Goal: Task Accomplishment & Management: Manage account settings

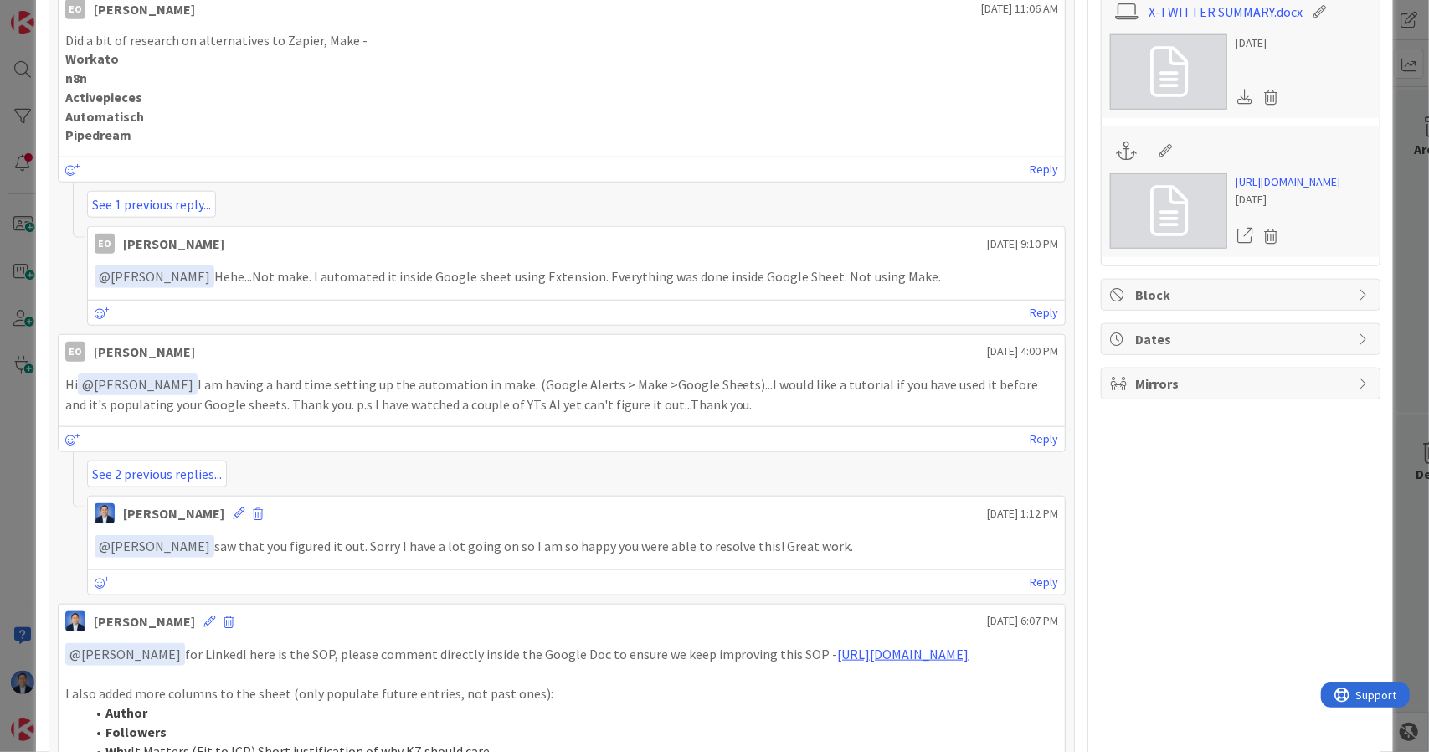
scroll to position [944, 0]
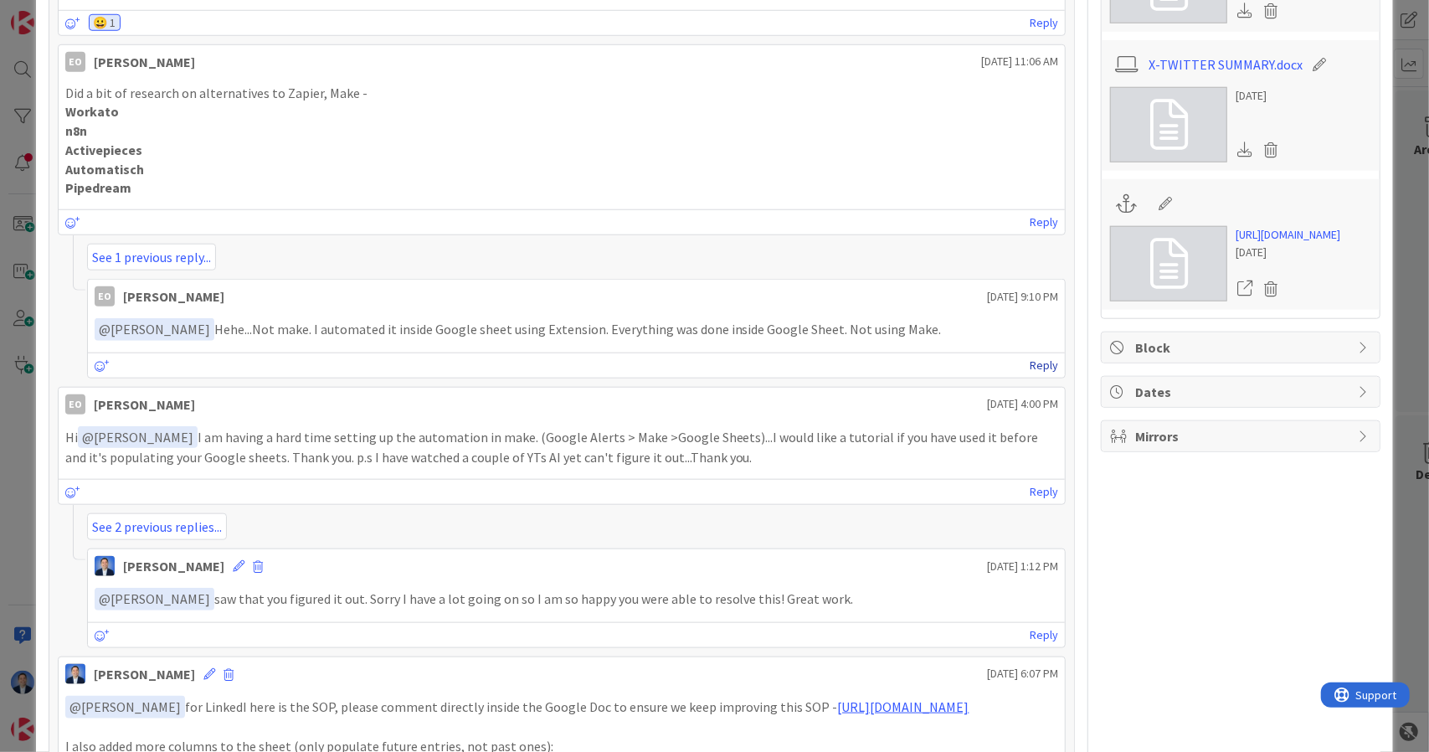
click at [1035, 362] on link "Reply" at bounding box center [1044, 365] width 28 height 21
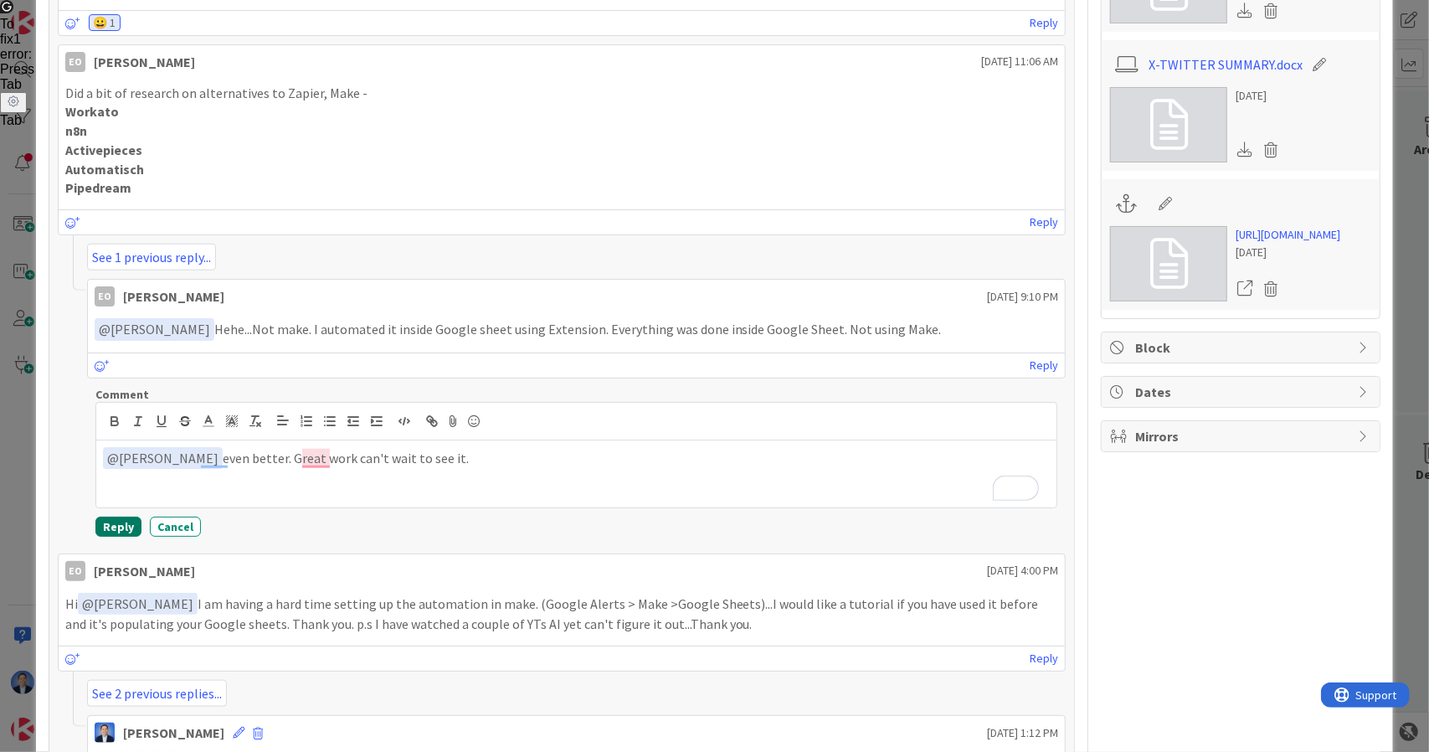
click at [118, 516] on button "Reply" at bounding box center [118, 526] width 46 height 20
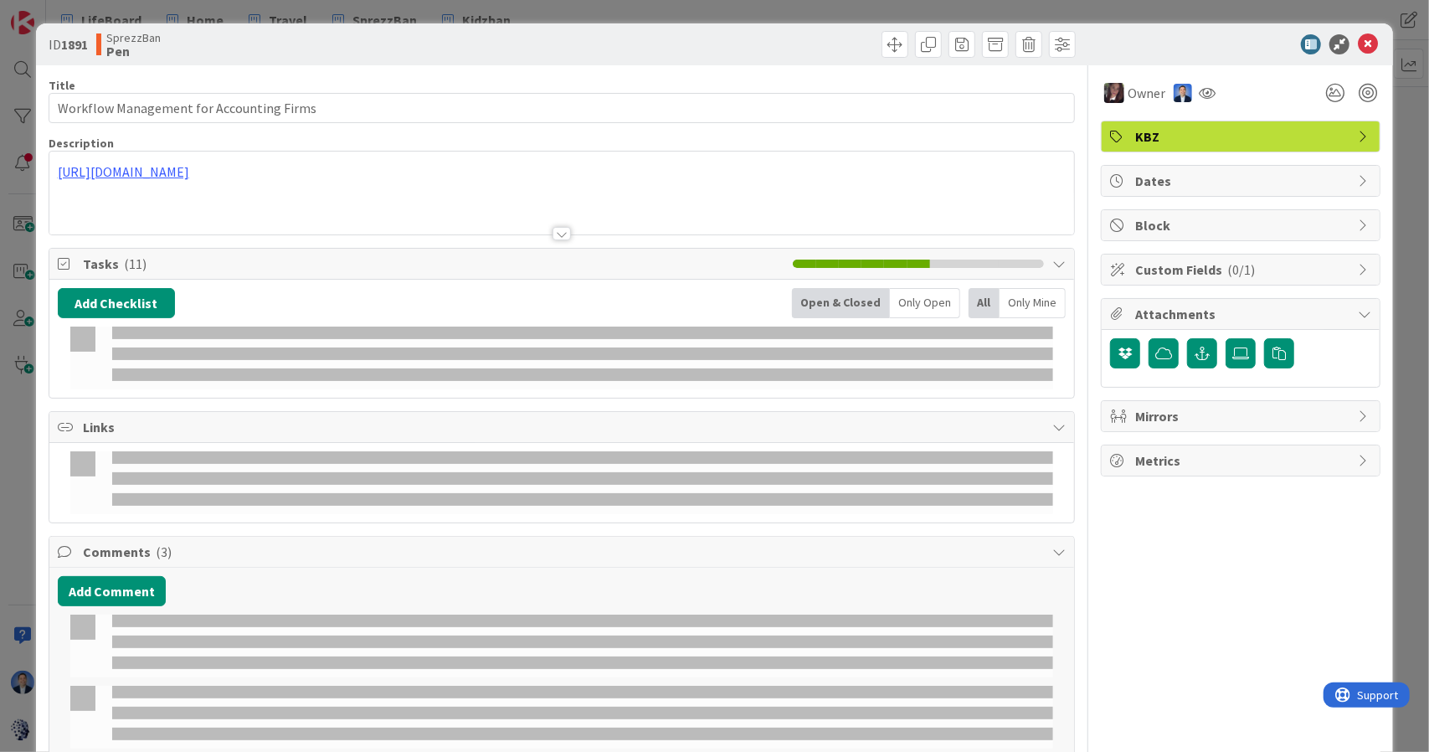
type input "Workflow Management for Accounting Firms"
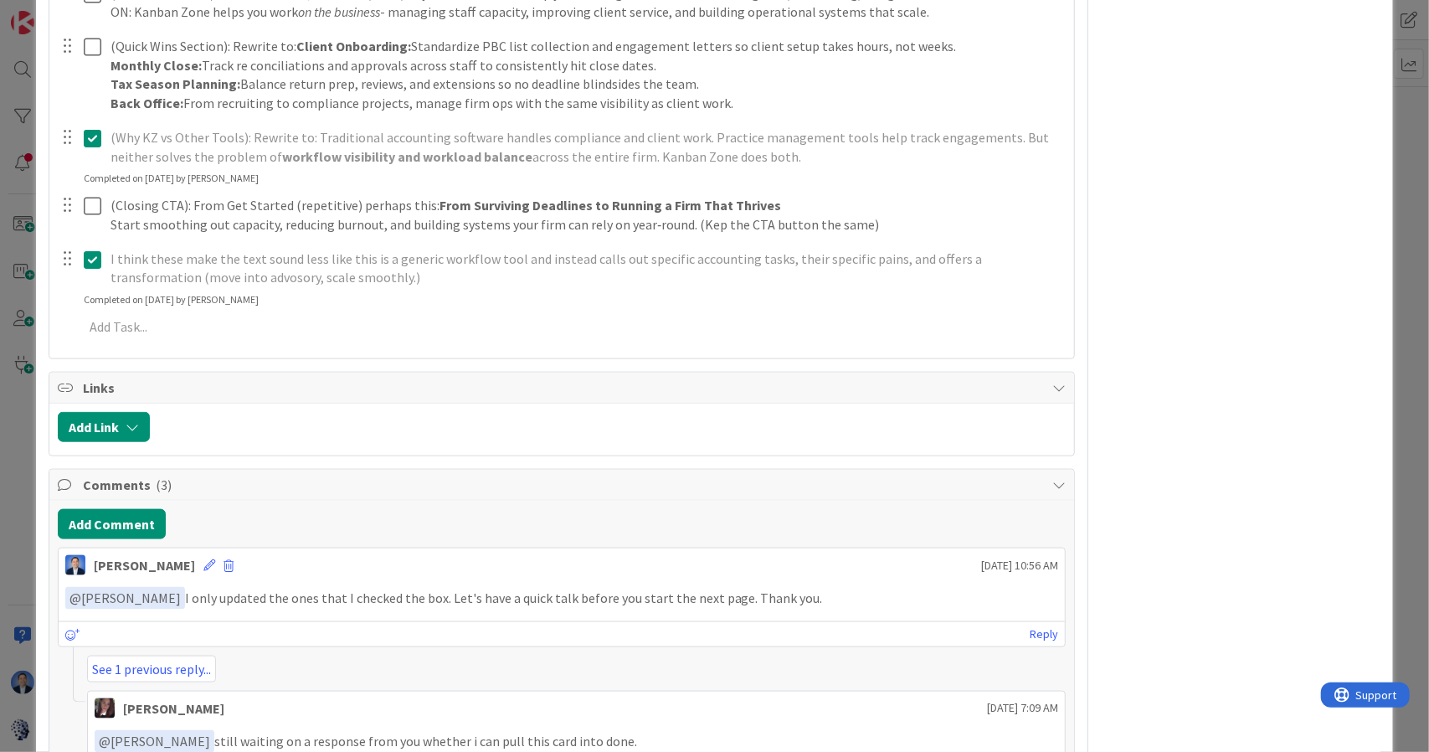
scroll to position [1230, 0]
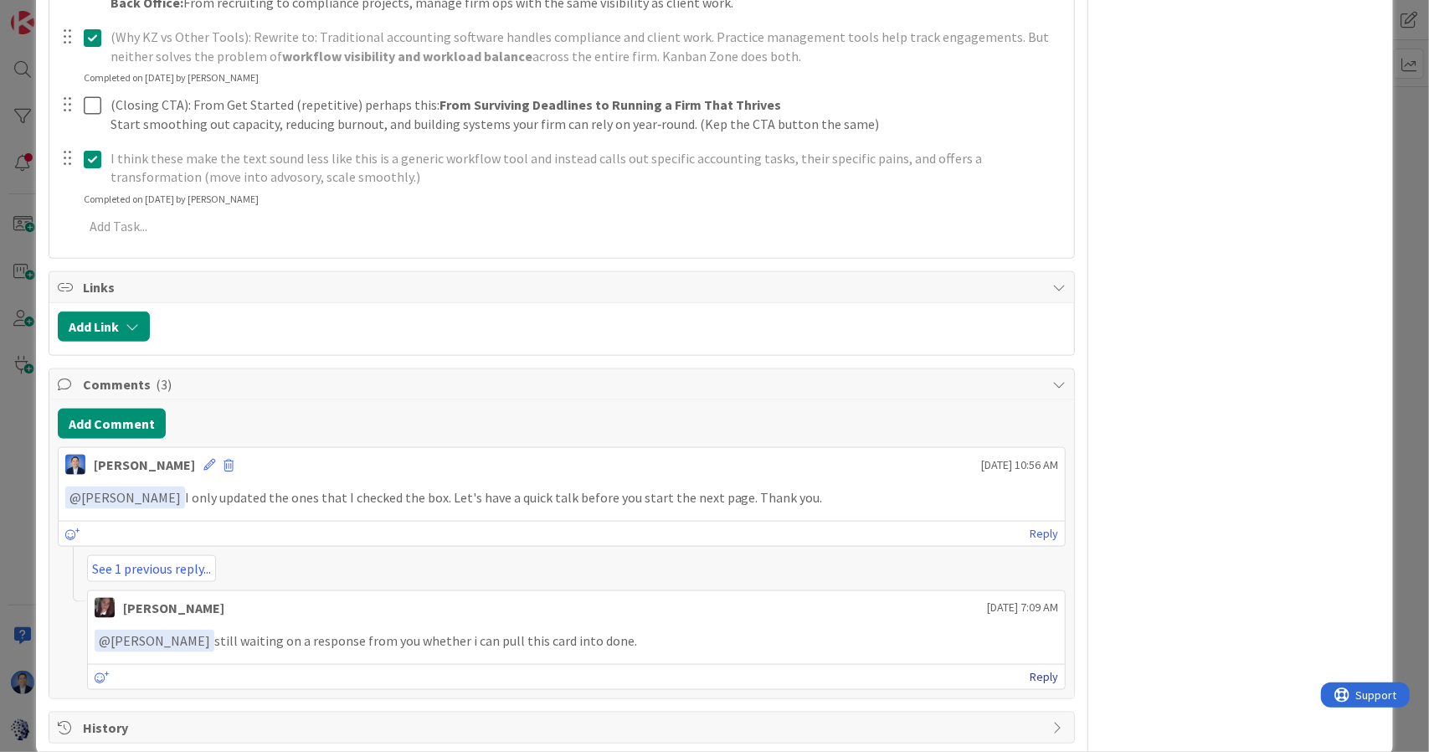
click at [1039, 666] on link "Reply" at bounding box center [1044, 676] width 28 height 21
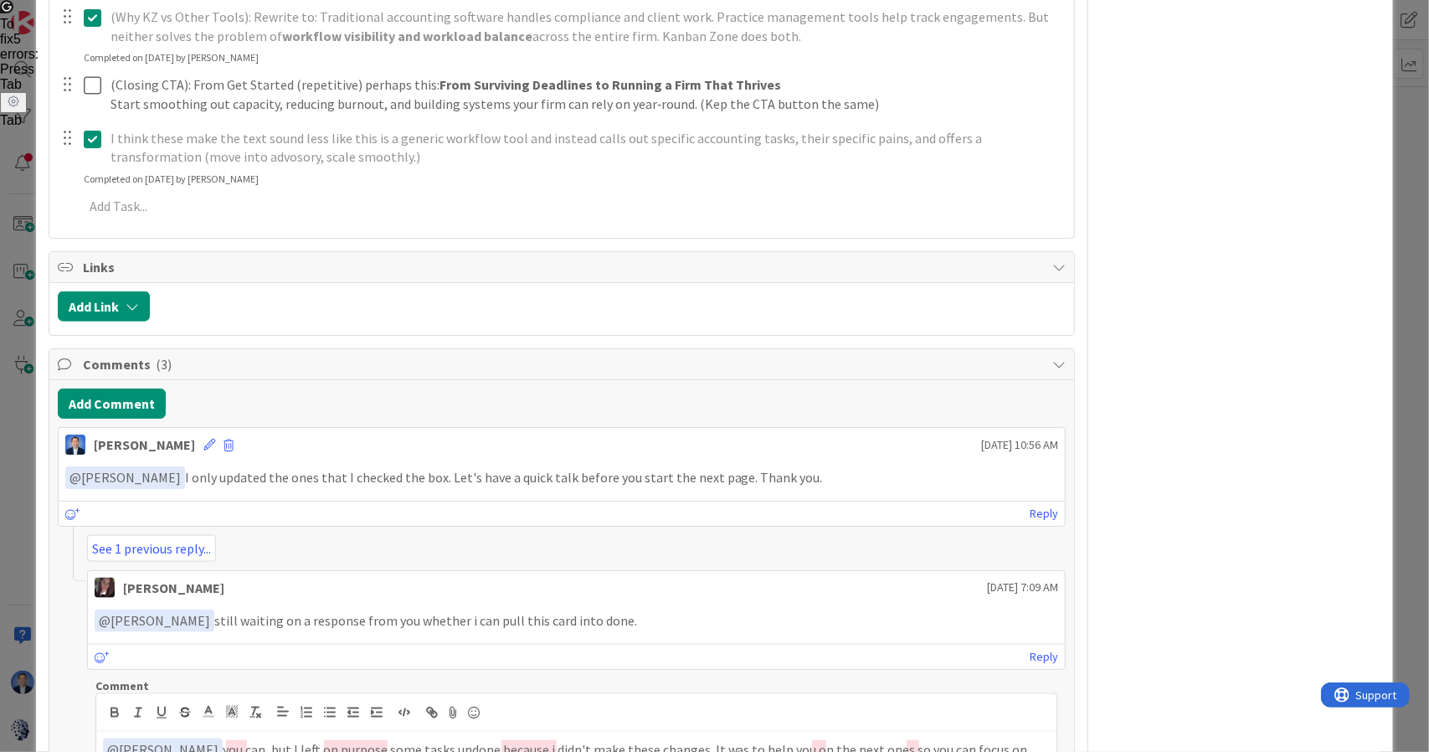
scroll to position [1396, 0]
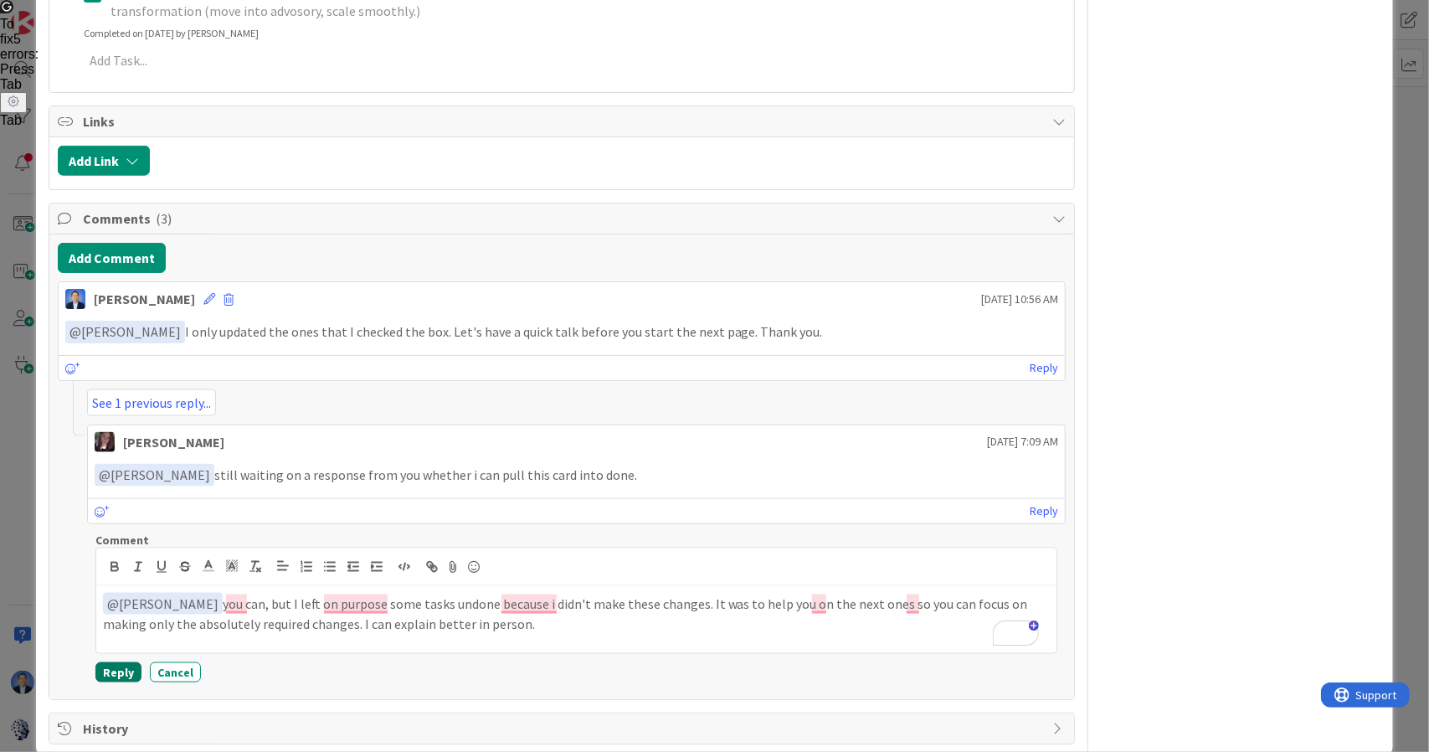
click at [119, 662] on button "Reply" at bounding box center [118, 672] width 46 height 20
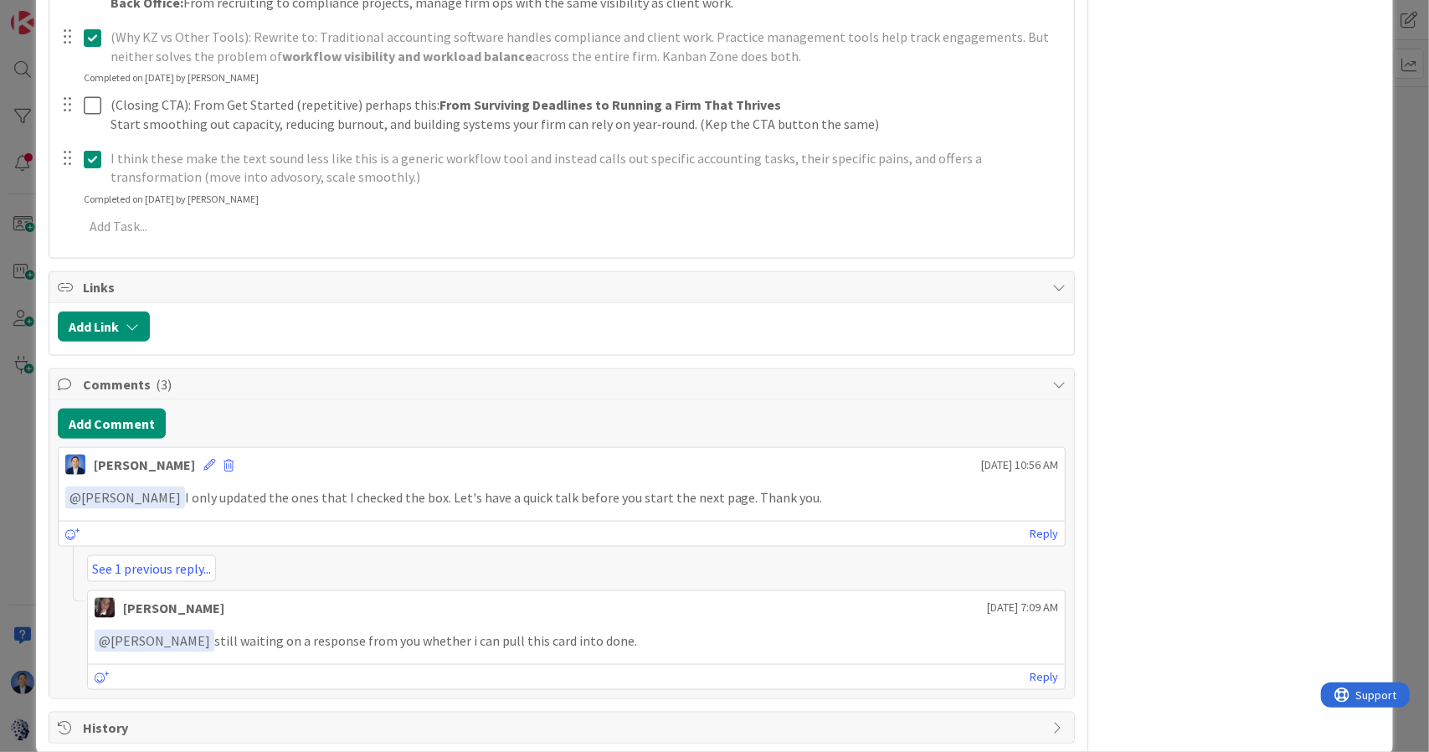
type input "Workflow Management for Accounting Firms"
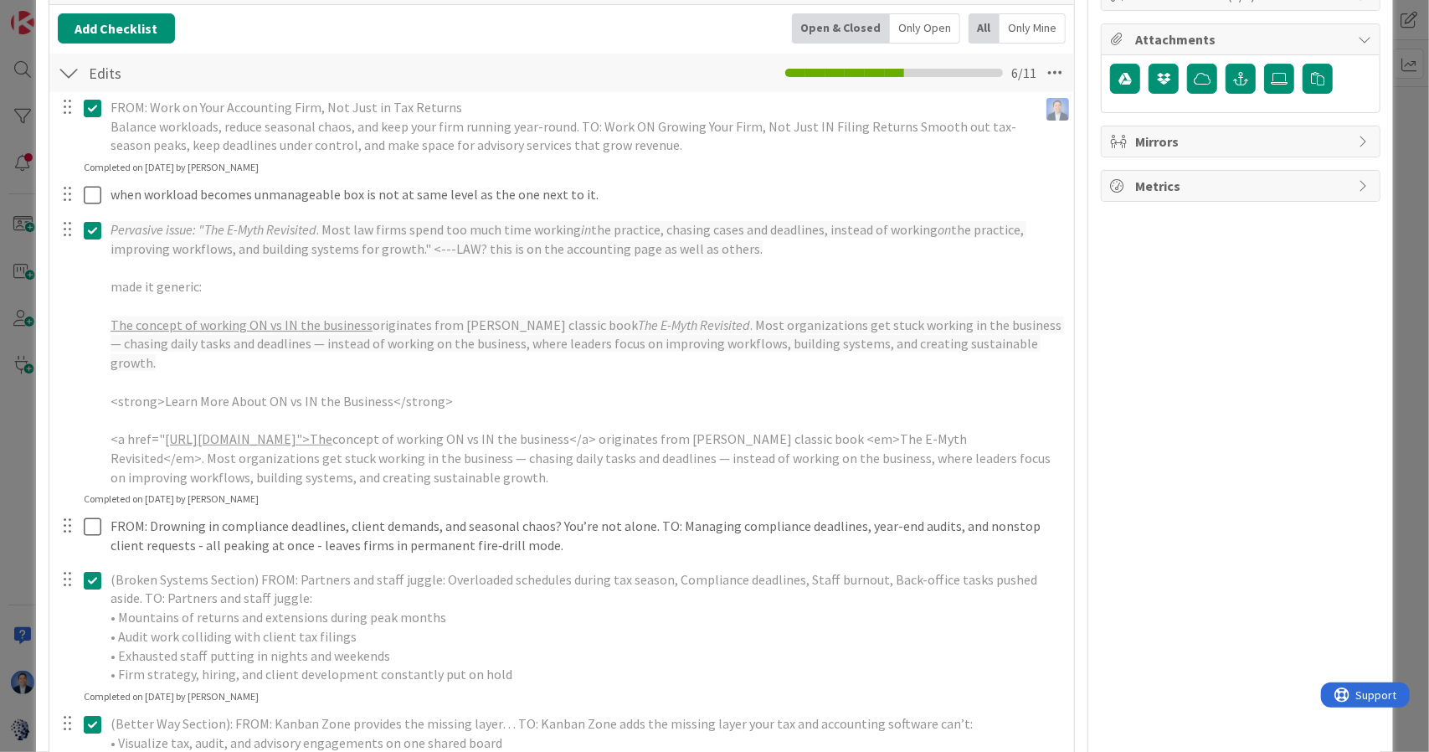
scroll to position [0, 0]
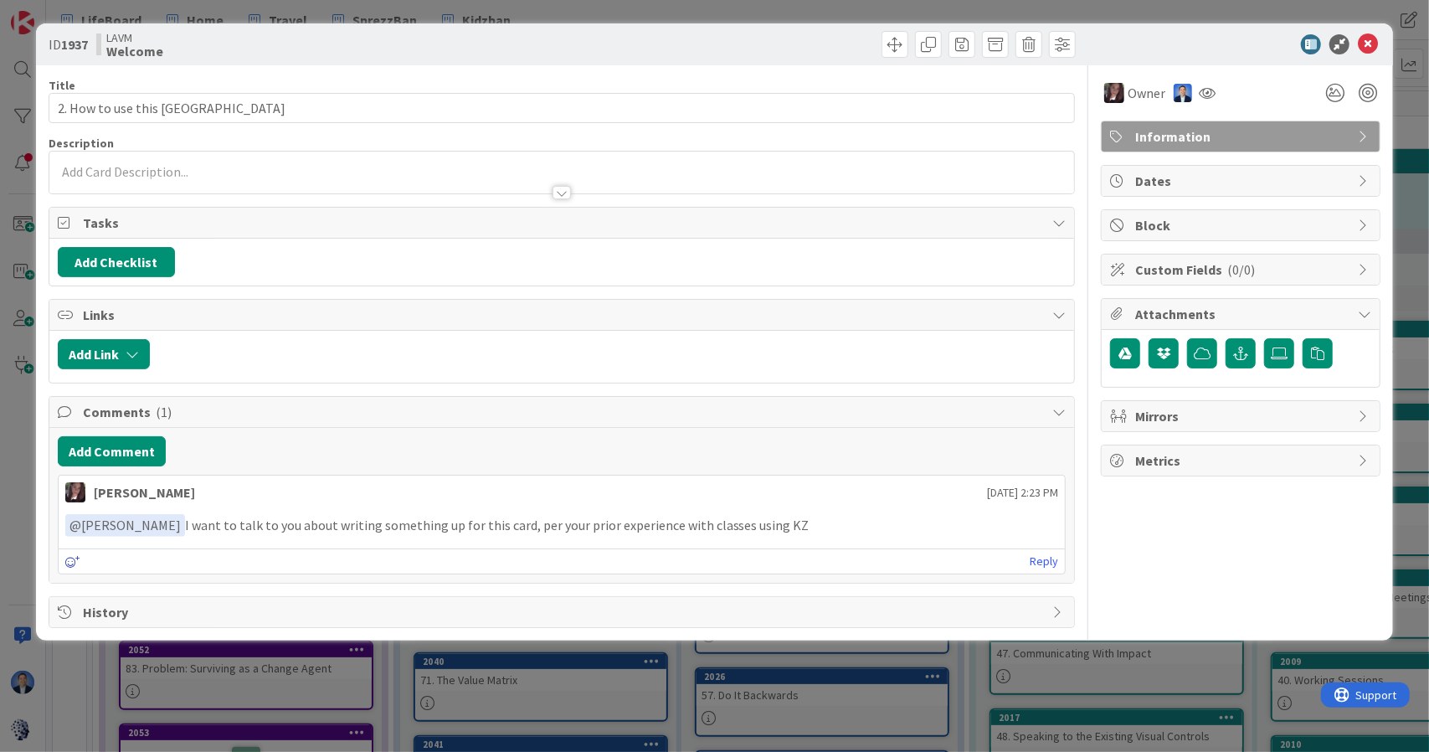
click at [69, 556] on icon at bounding box center [72, 562] width 15 height 12
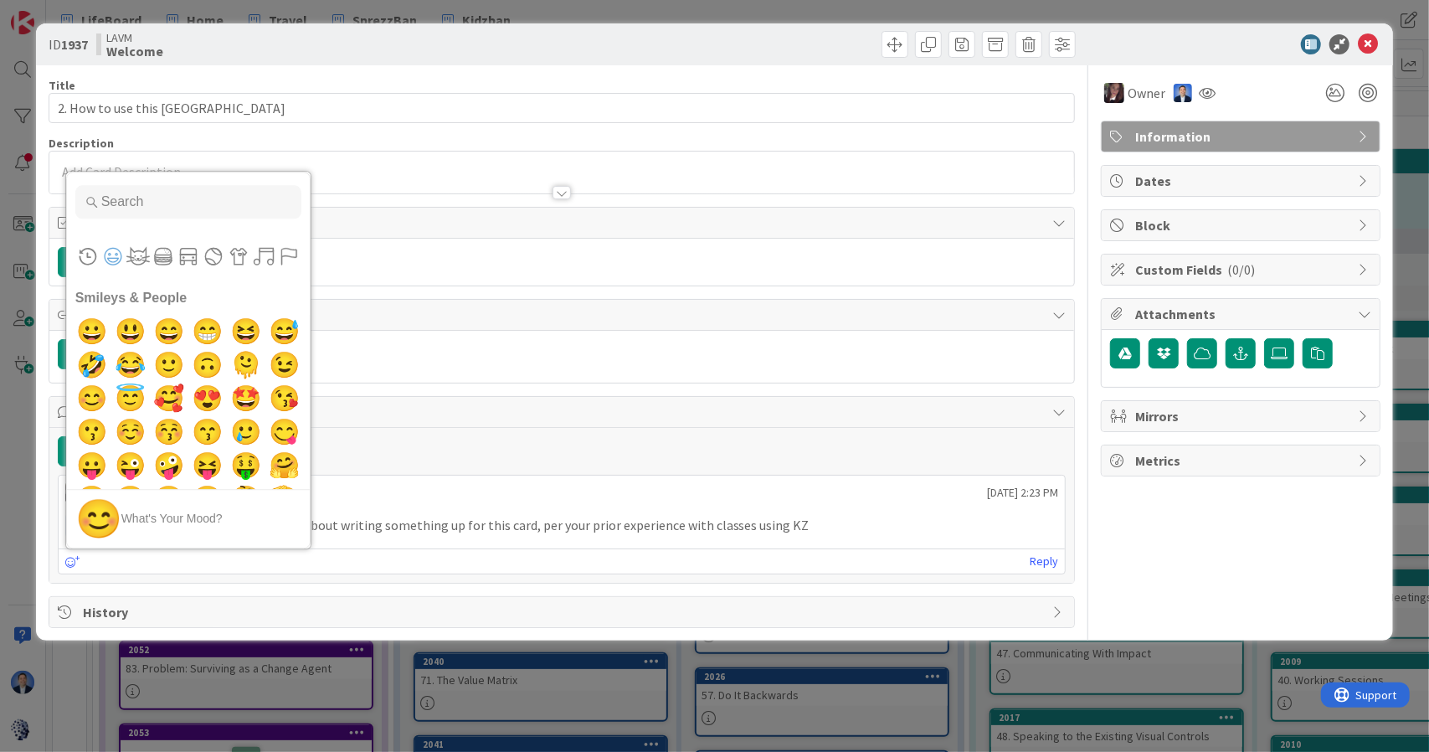
click at [62, 557] on div "Frequently Used Custom Emojis Smileys & People 😀 😃 😄 😁 😆 😅 🤣 😂 🙂 🙃 🫠 😉 😊 😇 🥰 😍 …" at bounding box center [562, 560] width 1007 height 25
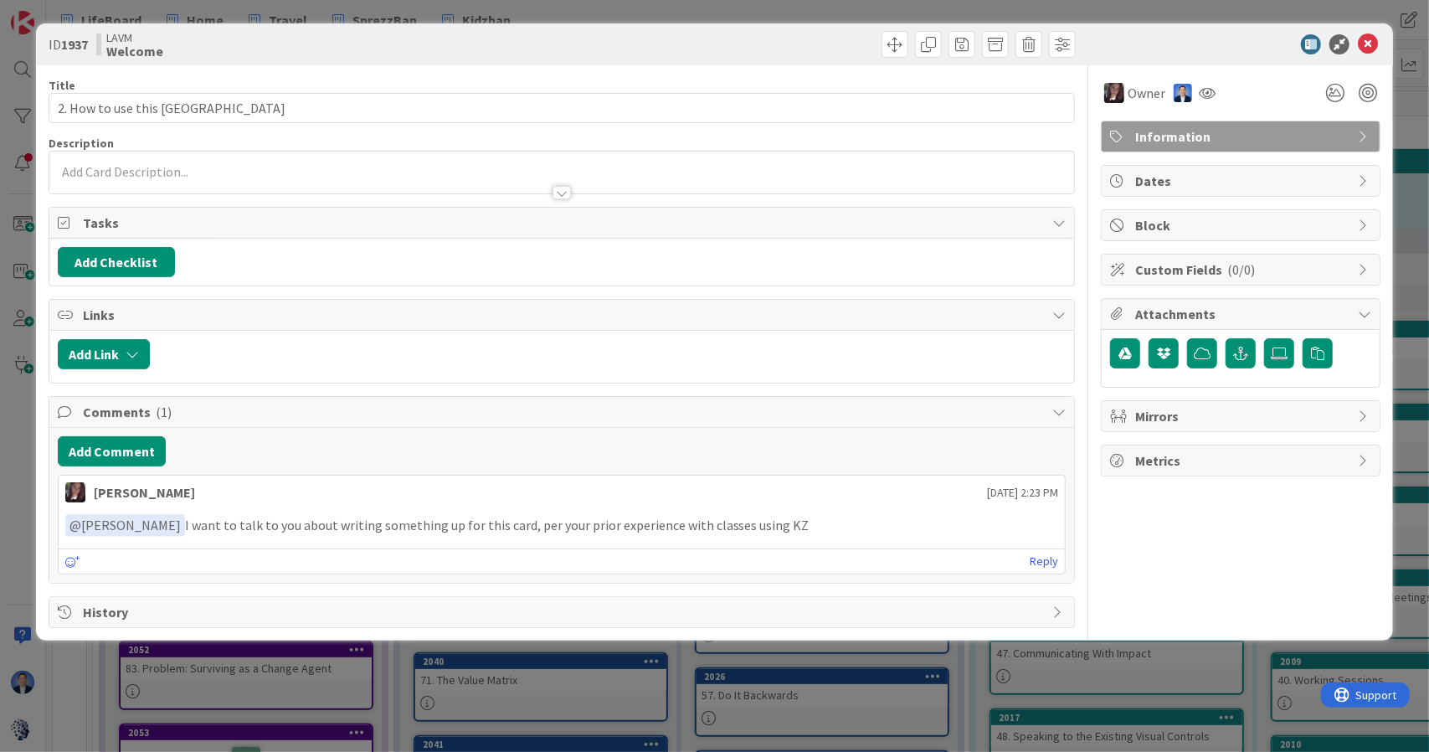
click at [64, 555] on div "Frequently Used Custom Emojis Smileys & People 😀 😃 😄 😁 😆 😅 🤣 😂 🙂 🙃 🫠 😉 😊 😇 🥰 😍 …" at bounding box center [562, 560] width 1007 height 25
click at [69, 557] on icon at bounding box center [72, 562] width 15 height 12
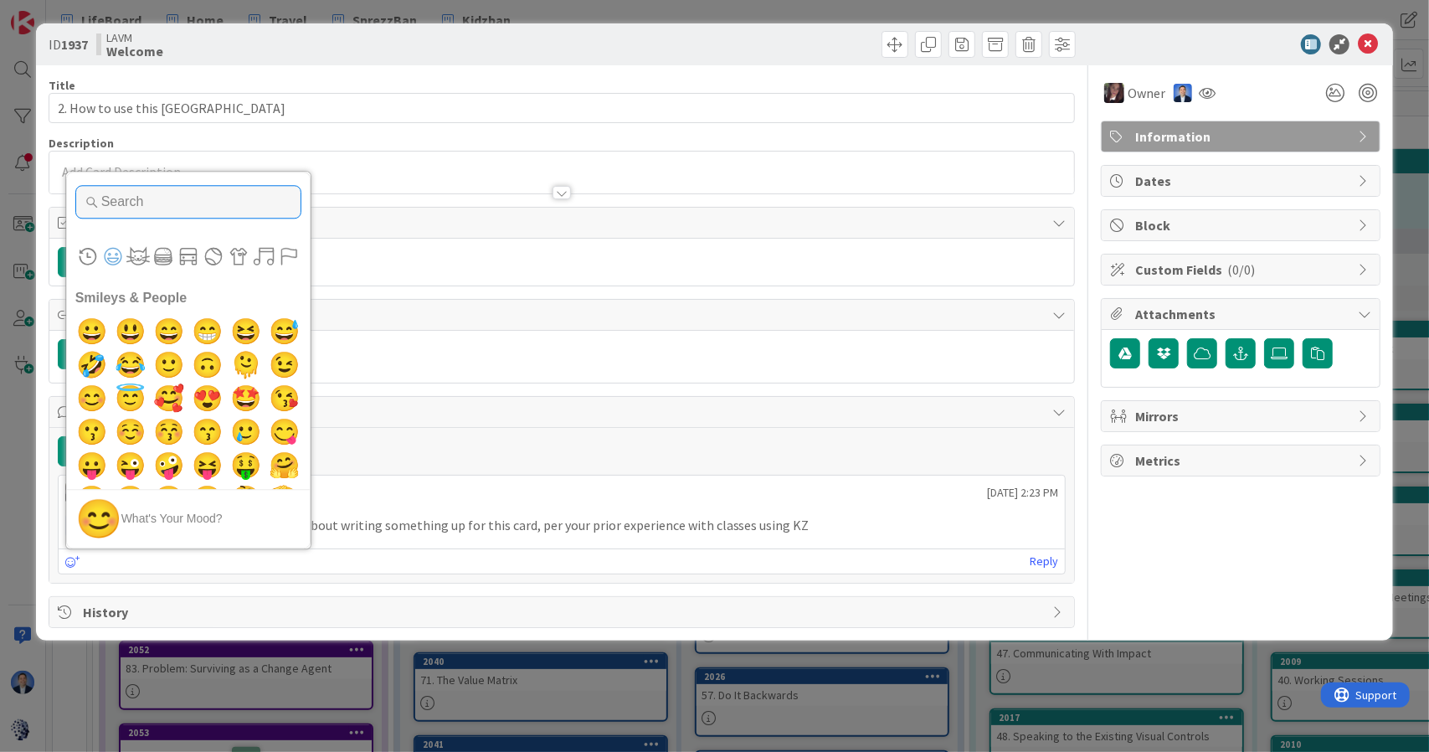
click at [176, 200] on input "Type to search for an emoji" at bounding box center [188, 201] width 226 height 33
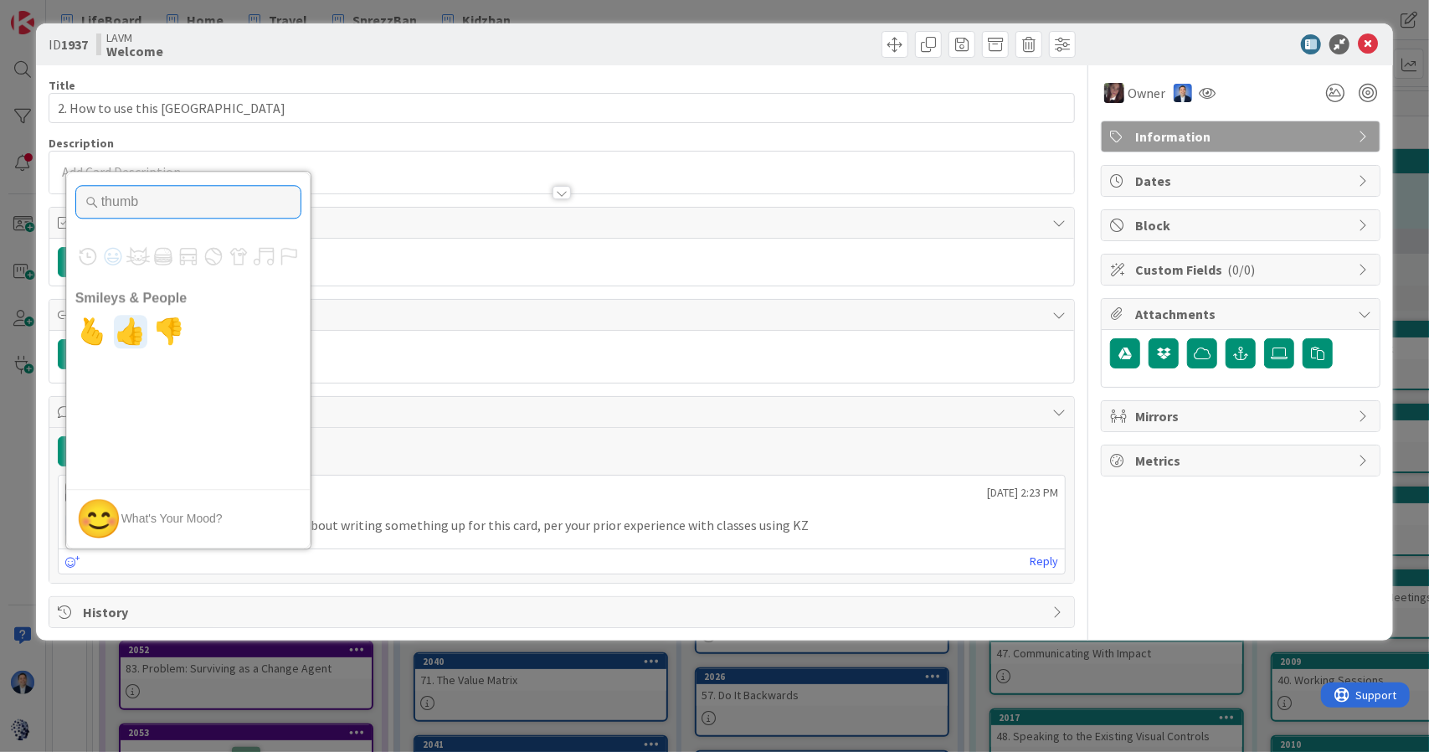
type input "thumb"
click at [131, 329] on span "👍" at bounding box center [129, 331] width 39 height 33
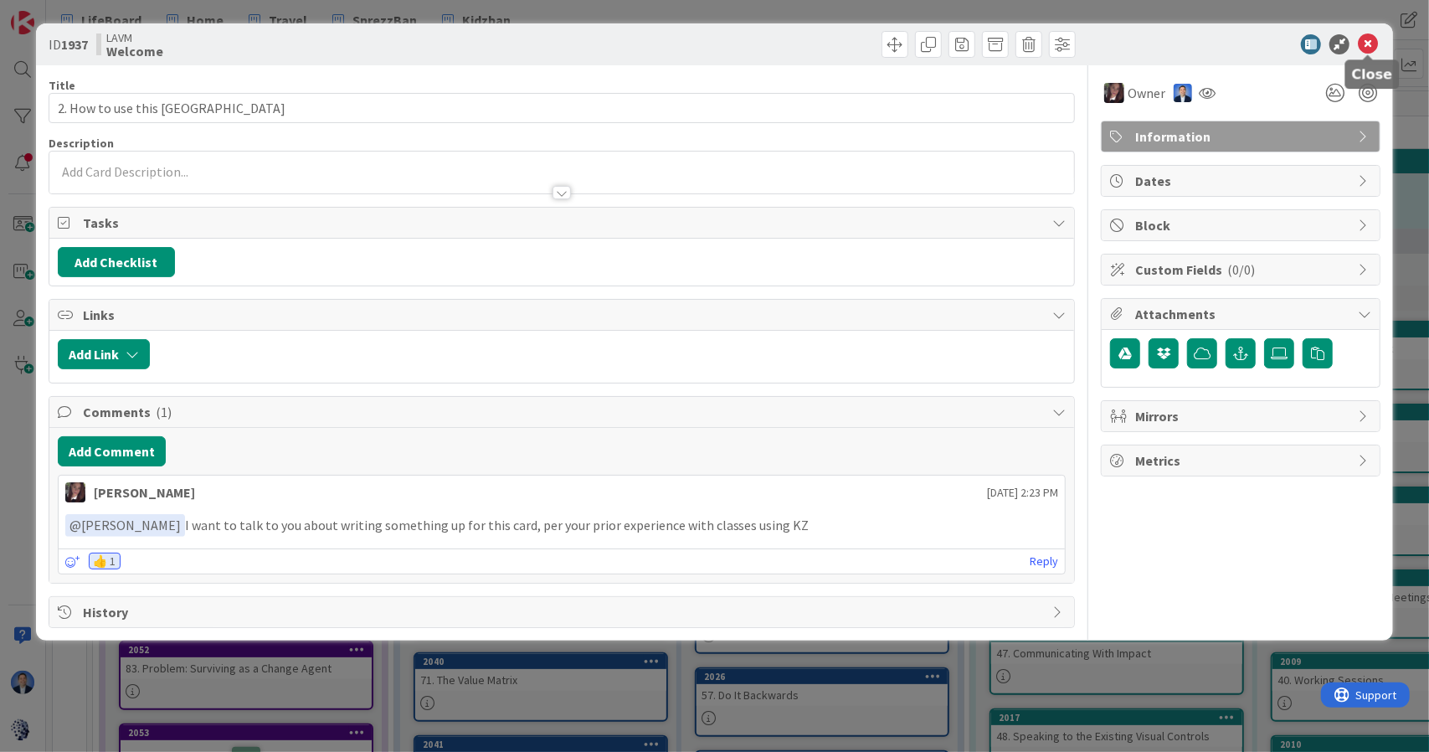
click at [1369, 42] on icon at bounding box center [1368, 44] width 20 height 20
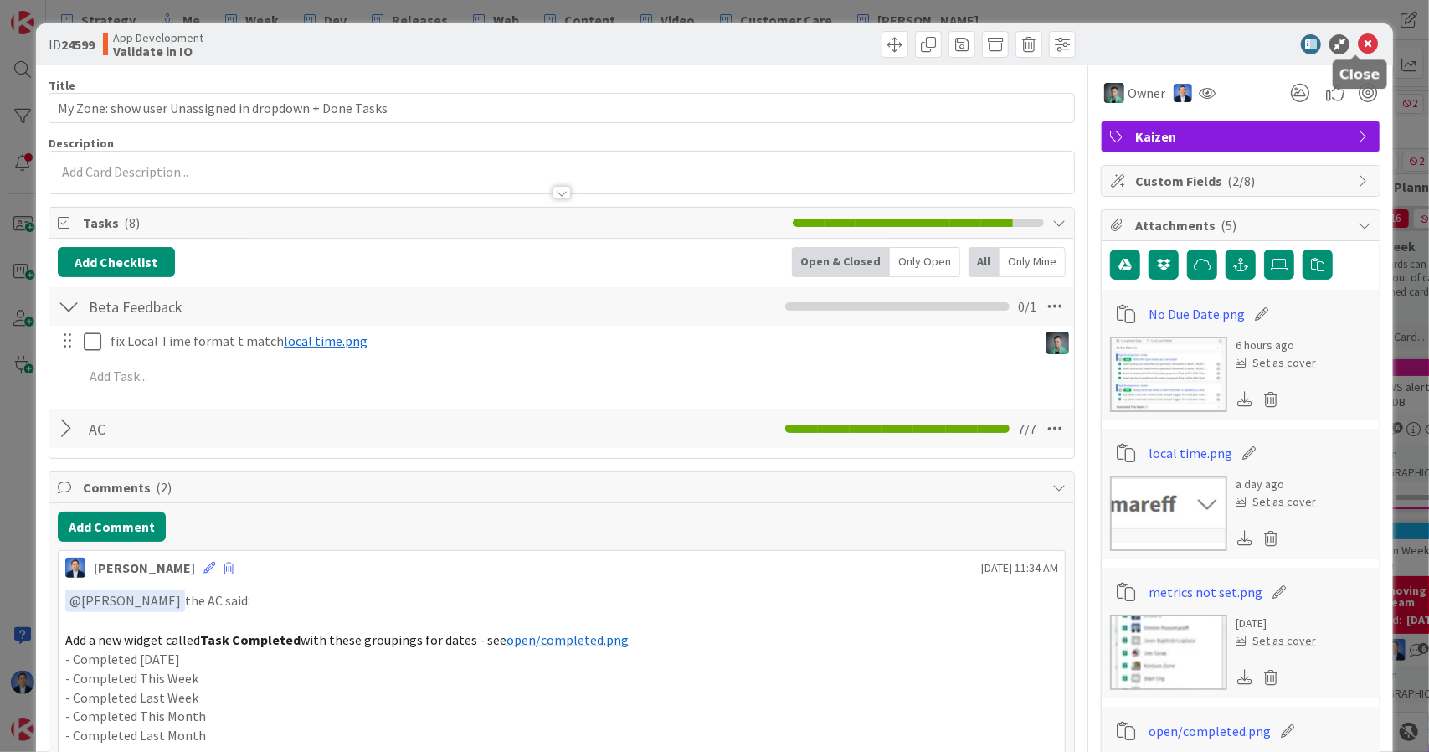
click at [1358, 40] on icon at bounding box center [1368, 44] width 20 height 20
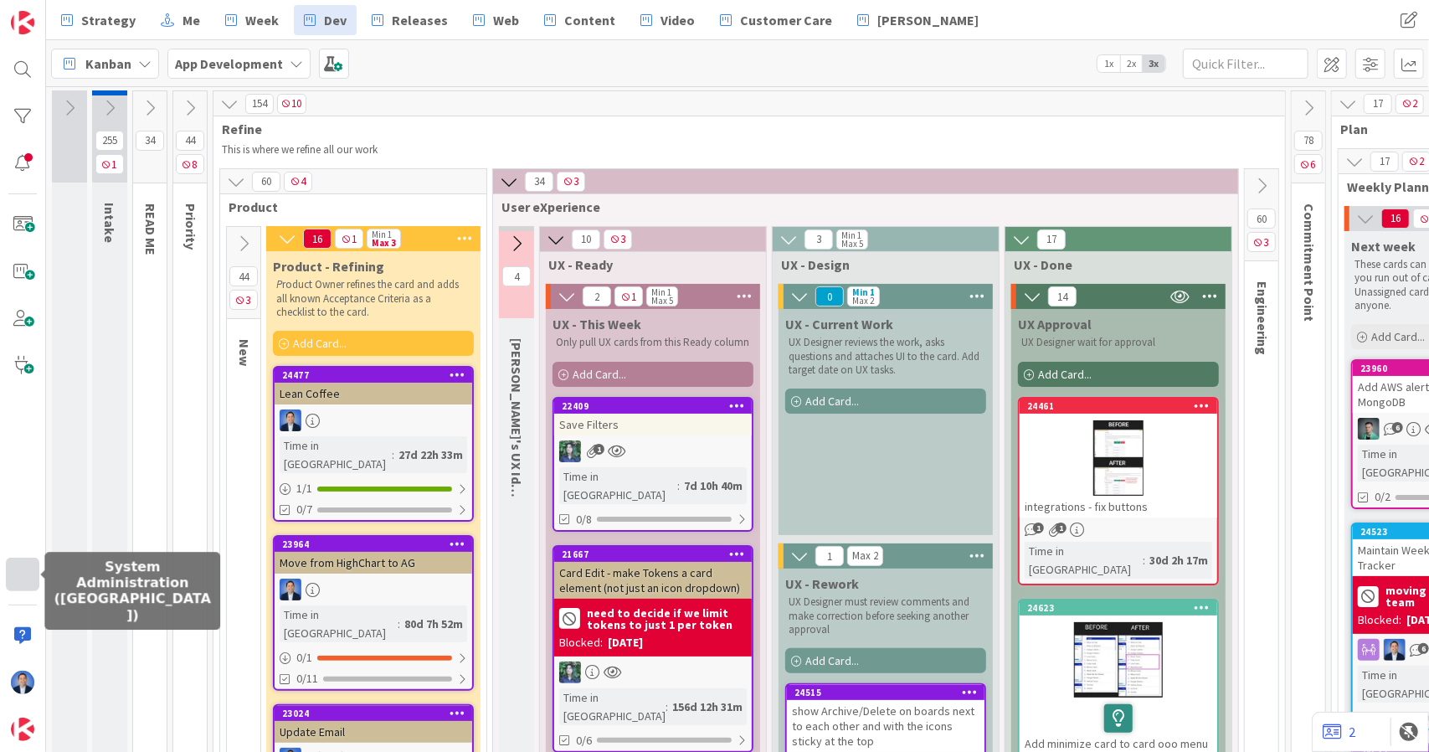
click at [14, 584] on div at bounding box center [22, 573] width 33 height 33
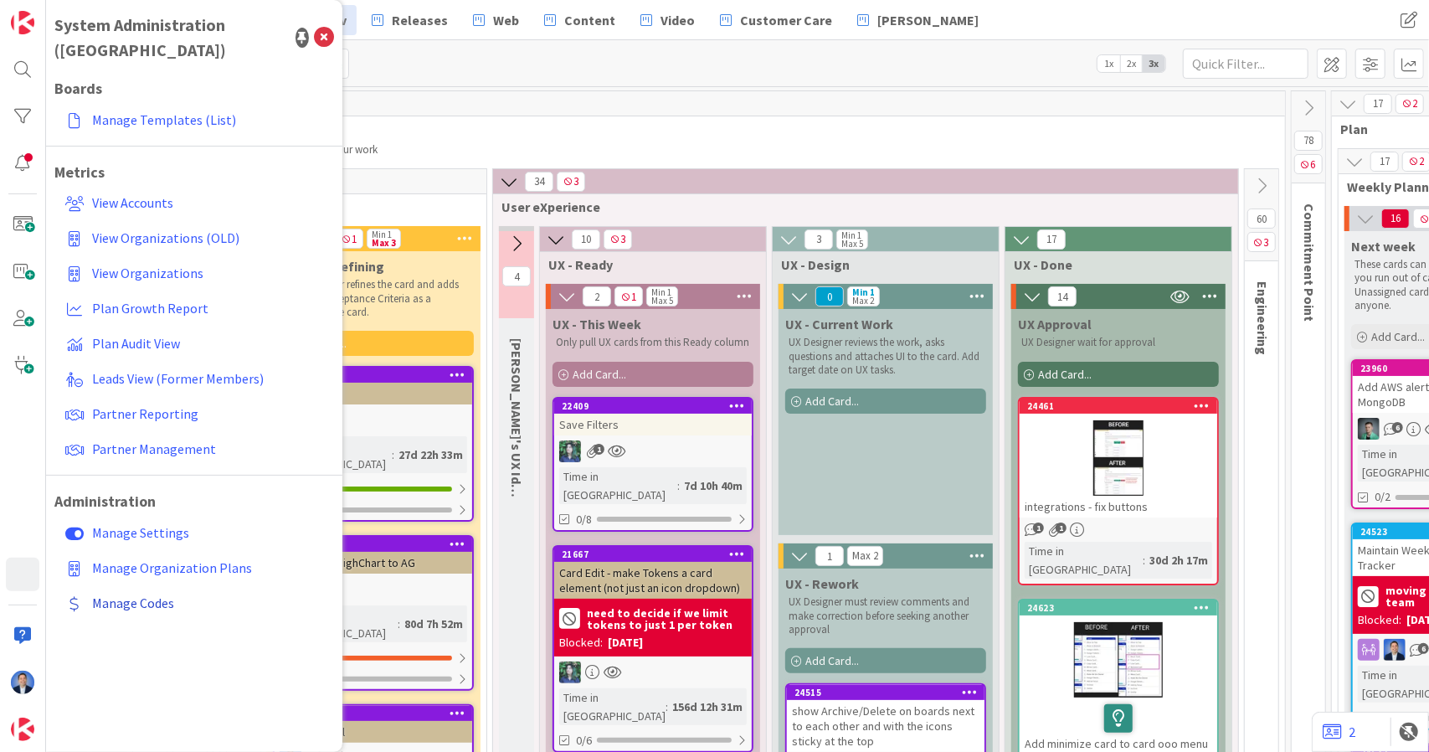
click at [116, 594] on span "Manage Codes" at bounding box center [133, 602] width 82 height 17
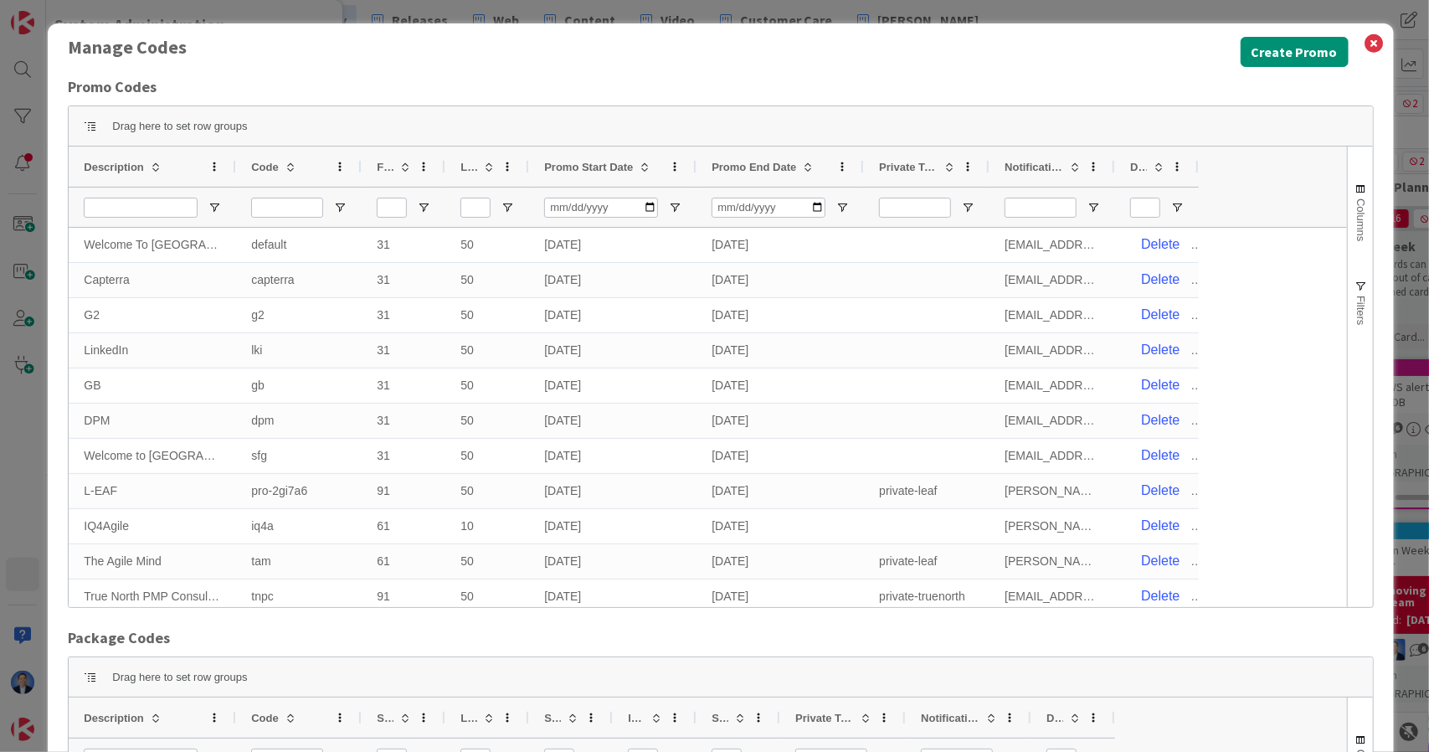
click at [119, 161] on span "Description" at bounding box center [114, 167] width 60 height 13
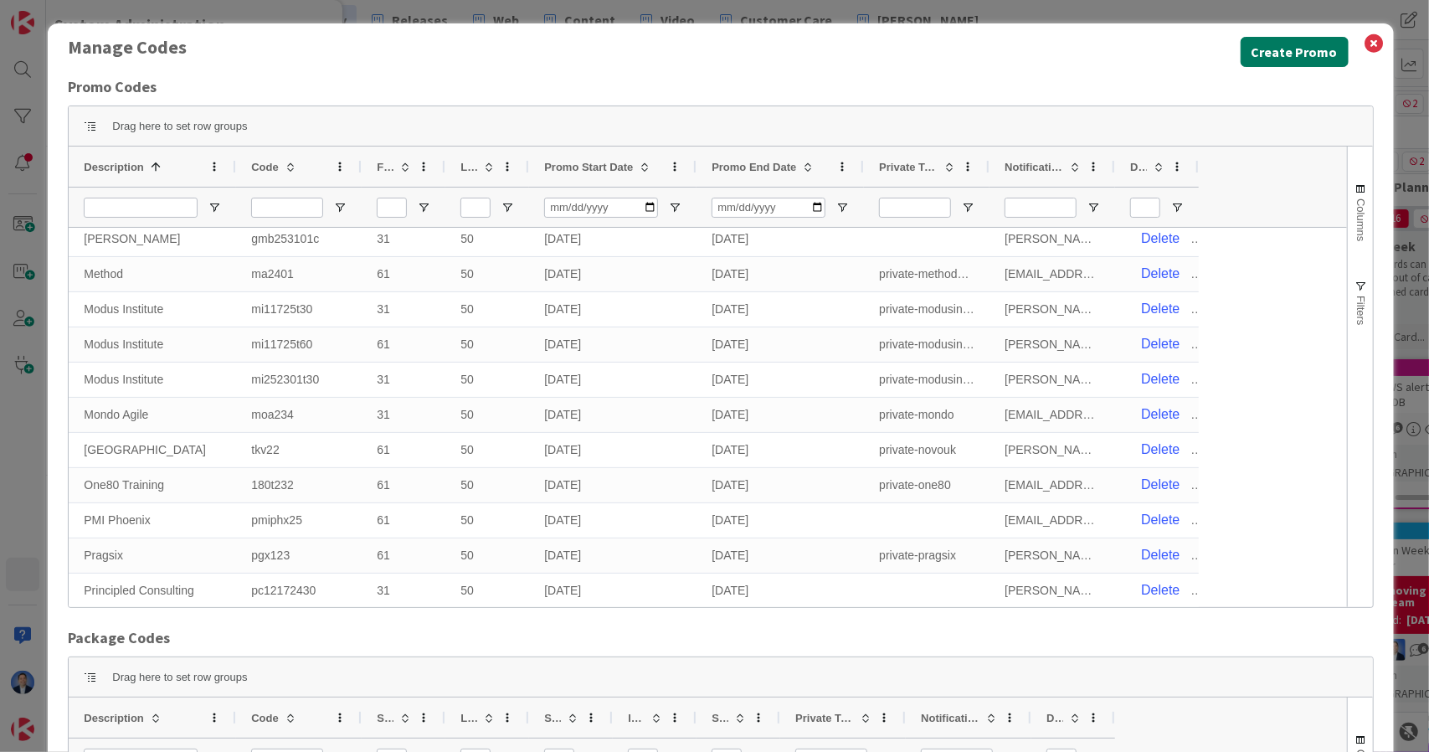
click at [1272, 49] on button "Create Promo" at bounding box center [1294, 52] width 108 height 30
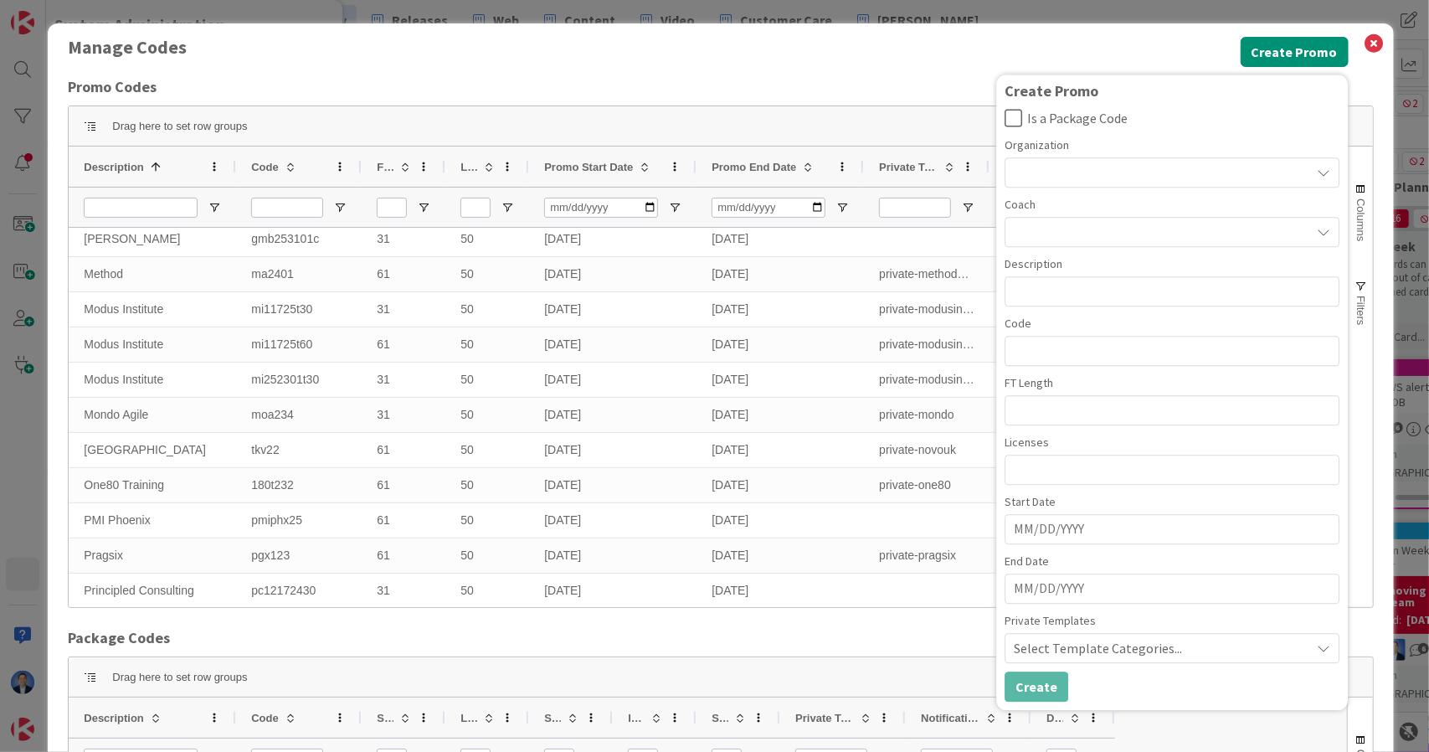
click at [1122, 179] on div at bounding box center [1171, 172] width 335 height 30
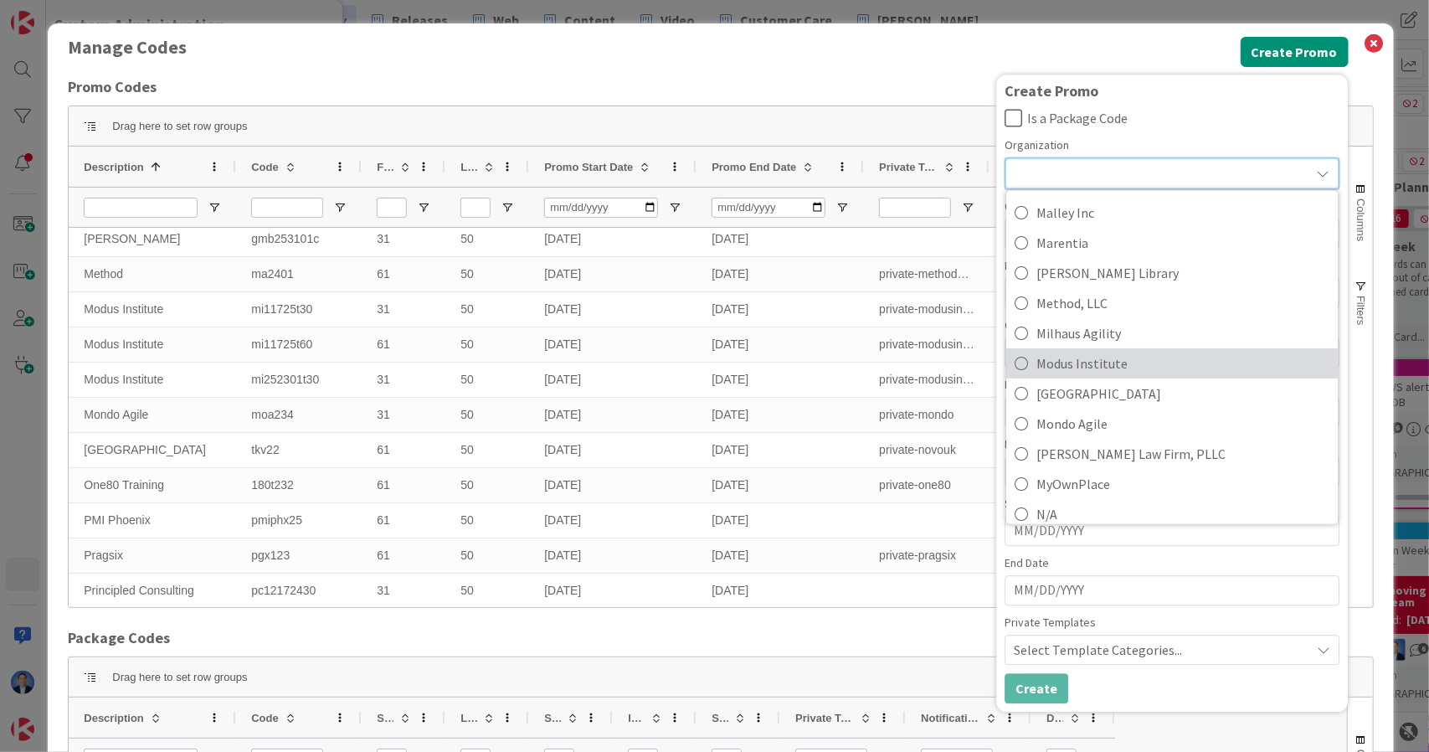
click at [1066, 367] on span "Modus Institute" at bounding box center [1182, 363] width 293 height 25
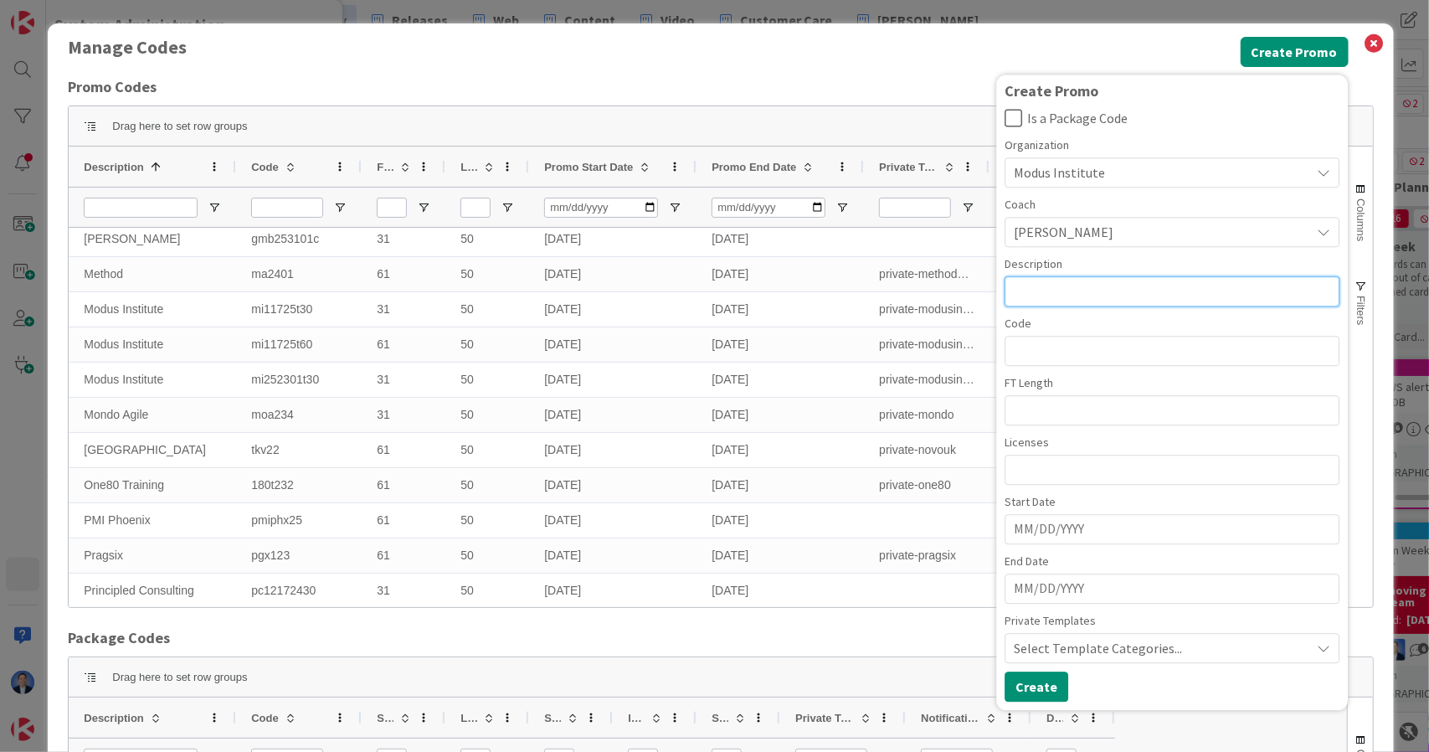
click at [1086, 295] on input "text" at bounding box center [1171, 291] width 335 height 30
type input "Modus Institute"
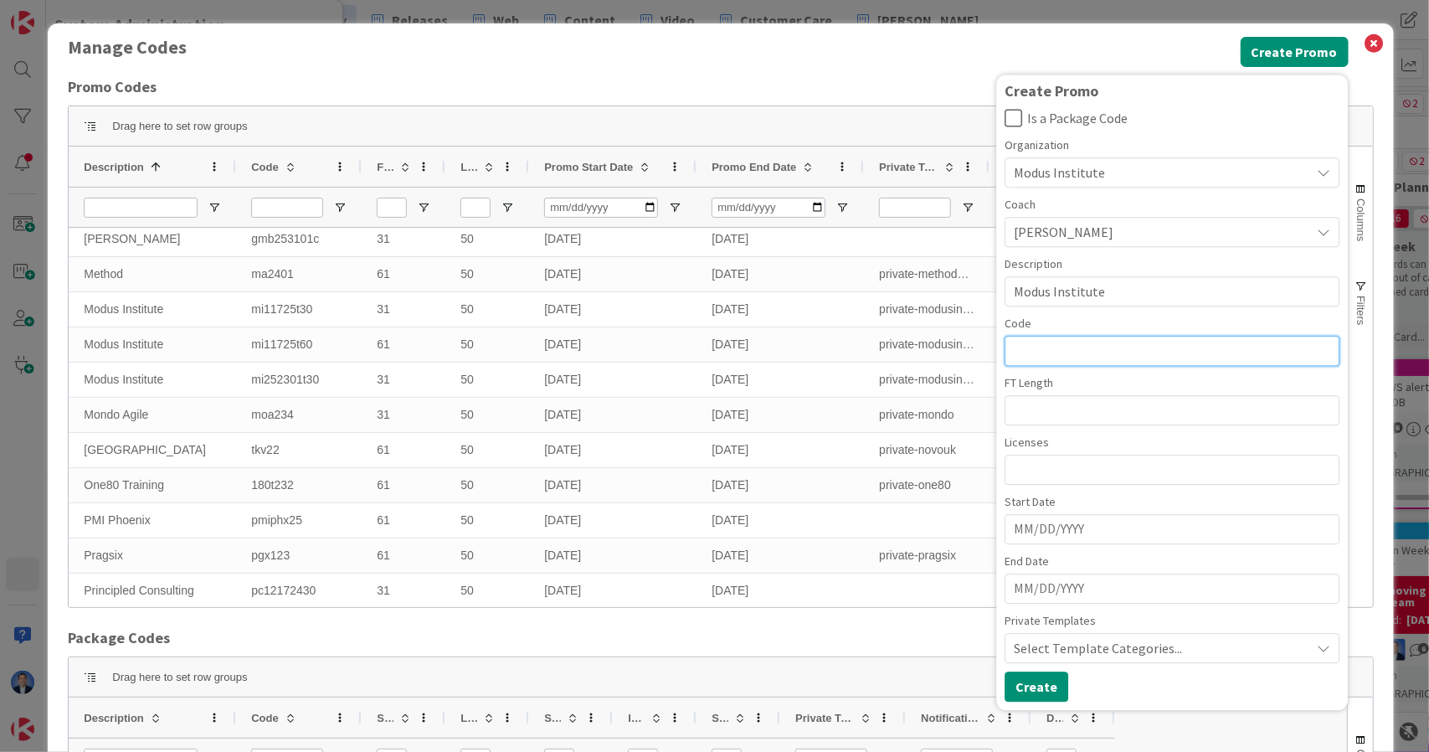
click at [1030, 351] on input "text" at bounding box center [1171, 351] width 335 height 30
click at [1021, 352] on input "mi6lavm" at bounding box center [1171, 351] width 335 height 30
click at [1105, 343] on input "milavm" at bounding box center [1171, 351] width 335 height 30
click at [1016, 354] on input "milavm" at bounding box center [1171, 351] width 335 height 30
click at [1088, 342] on input "mi1lavm" at bounding box center [1171, 351] width 335 height 30
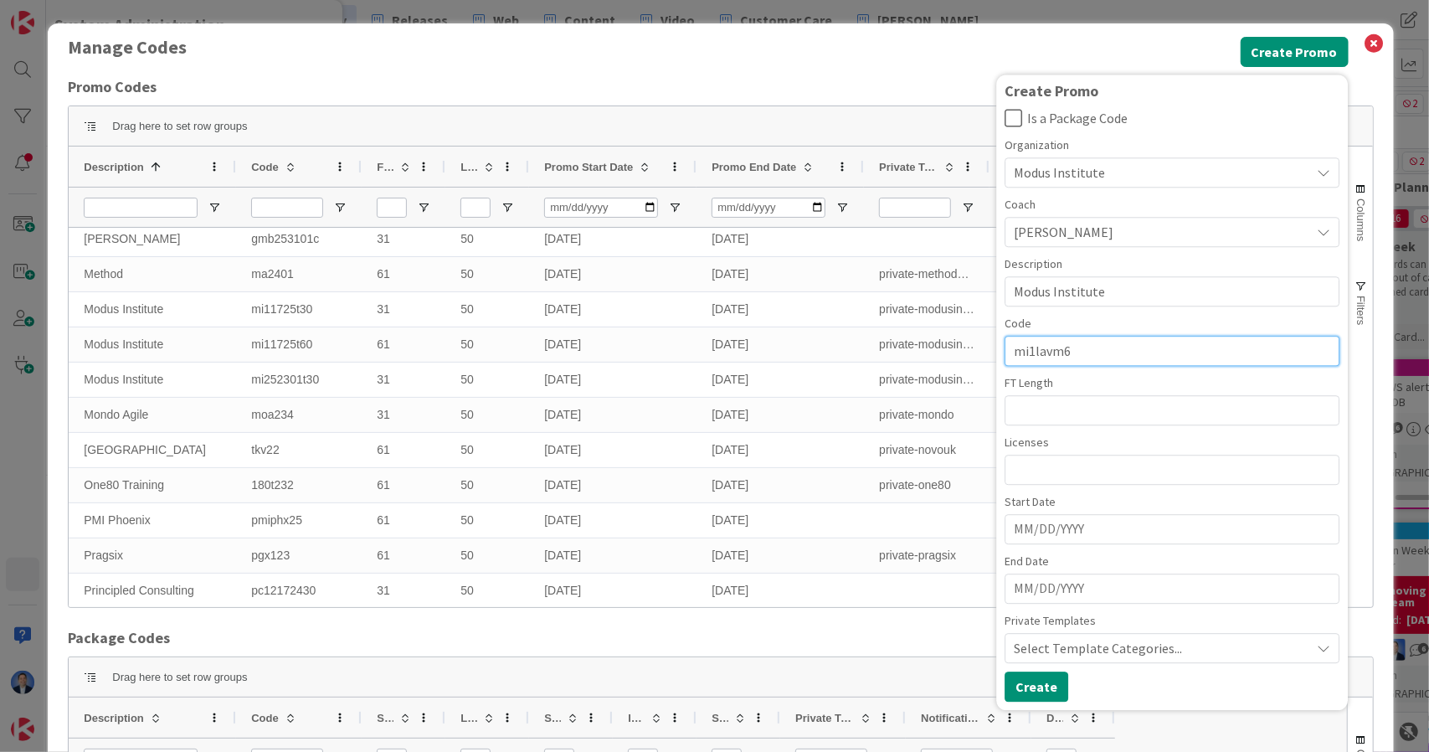
type input "mi1lavm6"
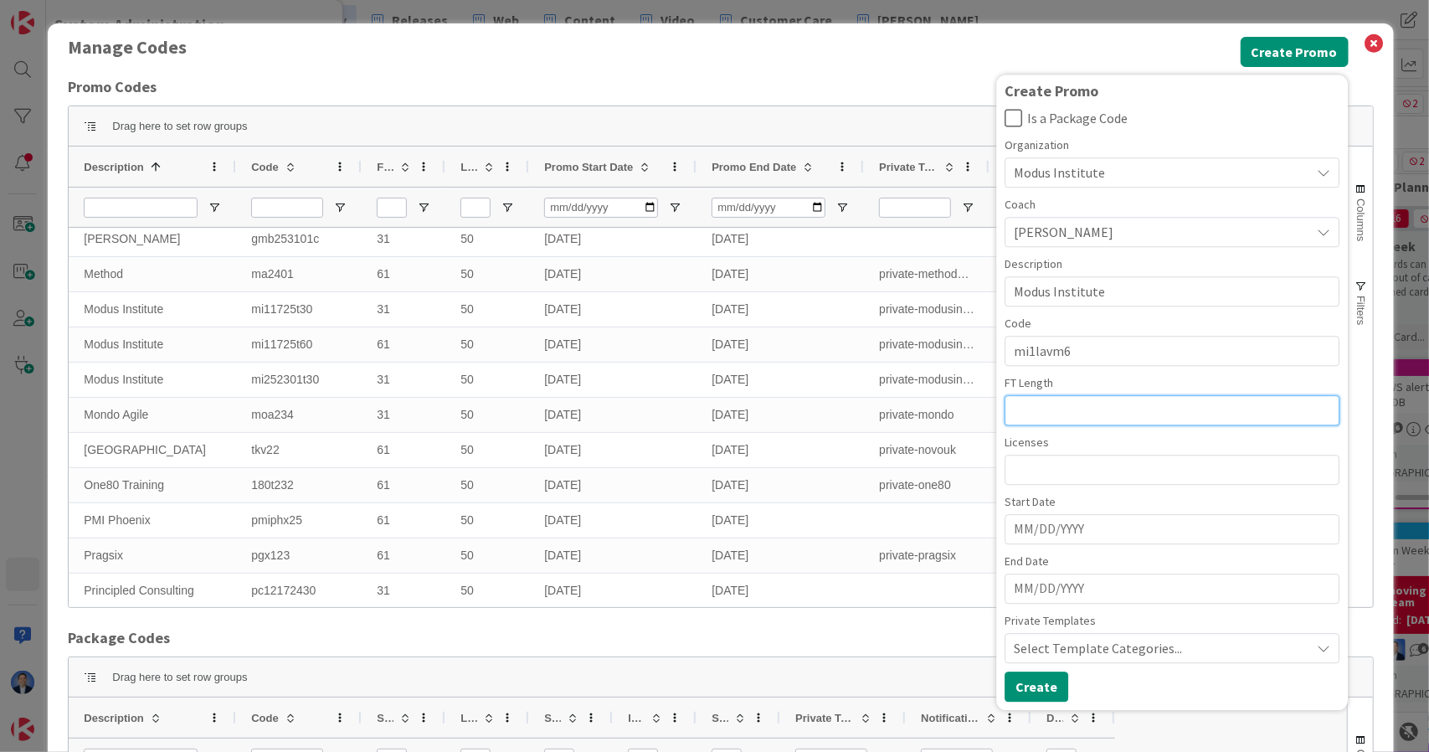
click at [1074, 411] on input "number" at bounding box center [1171, 410] width 335 height 30
type input "181"
click at [1088, 466] on input "number" at bounding box center [1171, 469] width 335 height 30
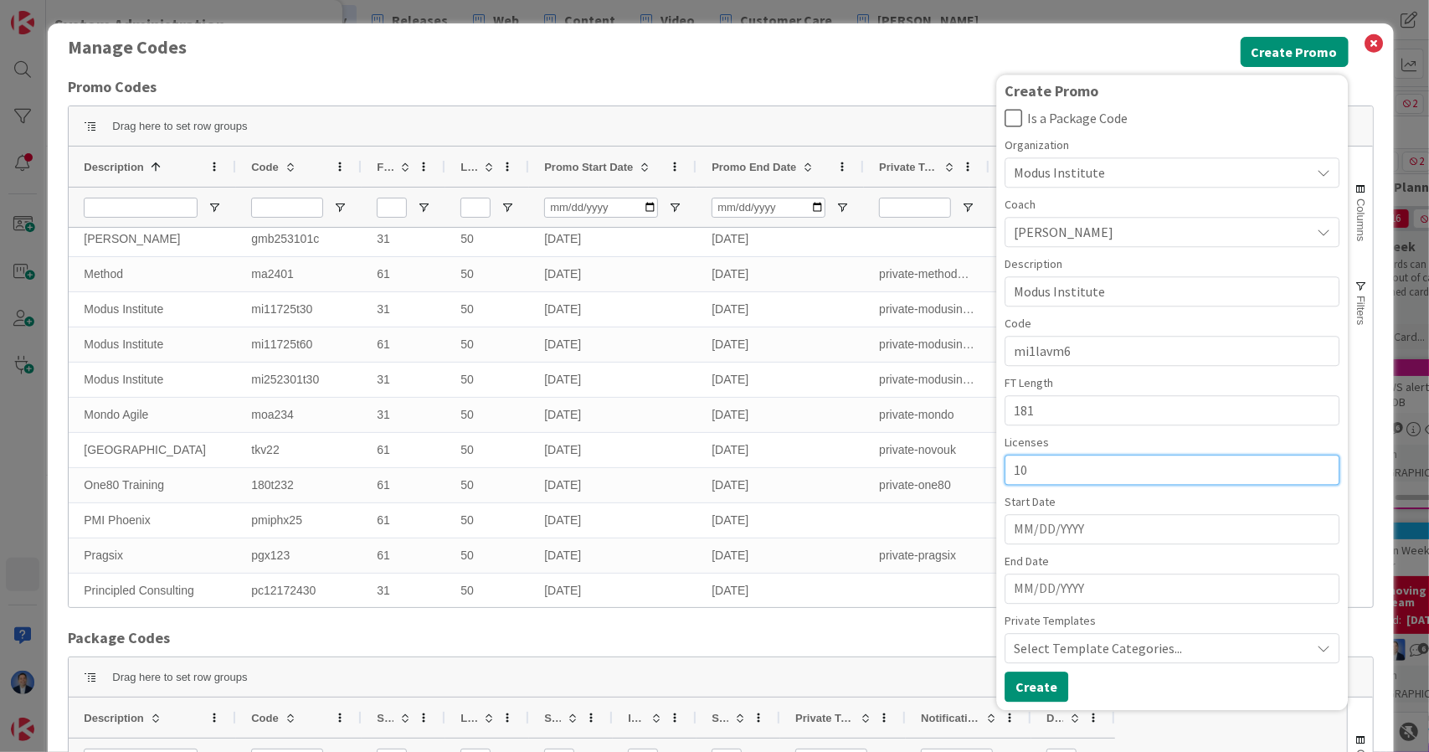
type input "10"
click at [1122, 530] on input "MM/DD/YYYY" at bounding box center [1172, 529] width 316 height 28
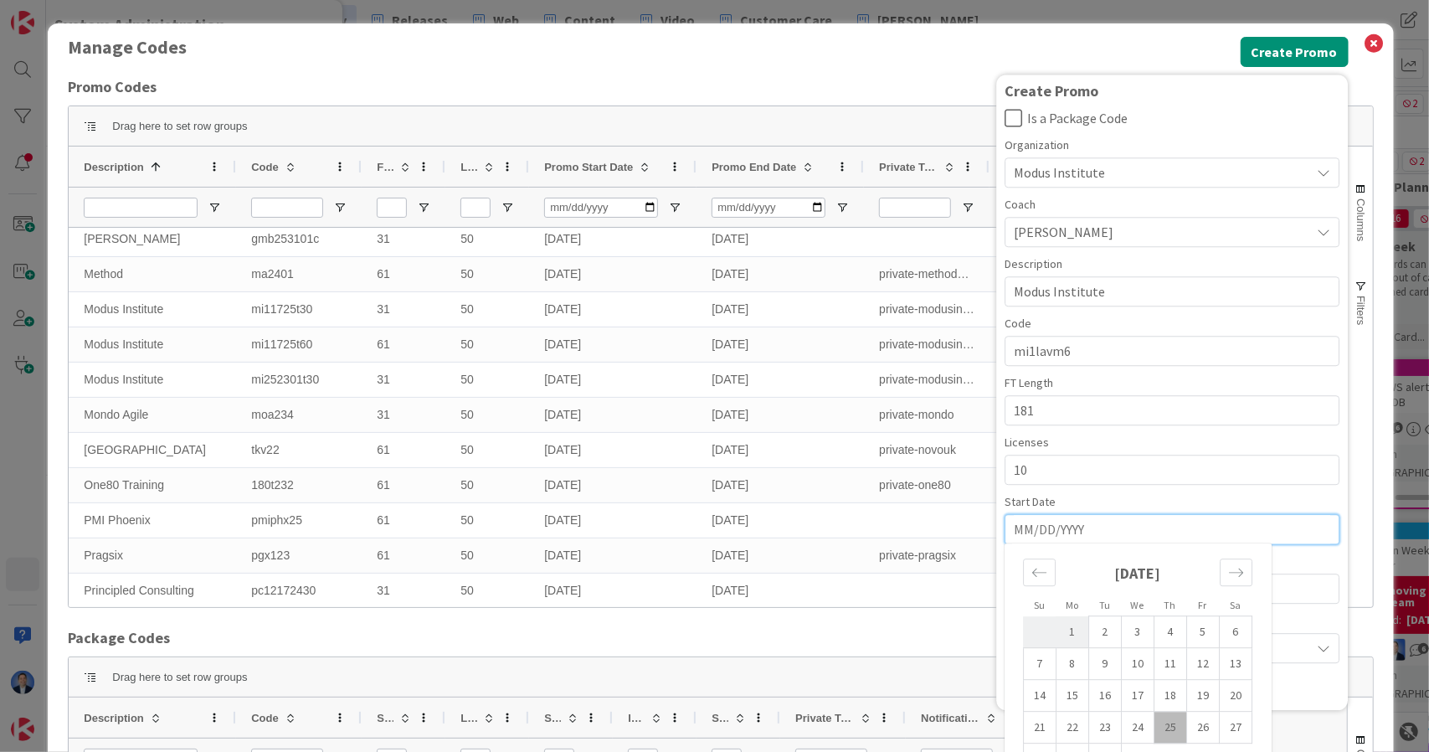
click at [1060, 630] on td "1" at bounding box center [1072, 632] width 33 height 32
type input "09/01/2025"
click at [1086, 588] on input "MM/DD/YYYY" at bounding box center [1172, 588] width 316 height 28
click at [1070, 525] on input "09/01/2025" at bounding box center [1172, 529] width 316 height 28
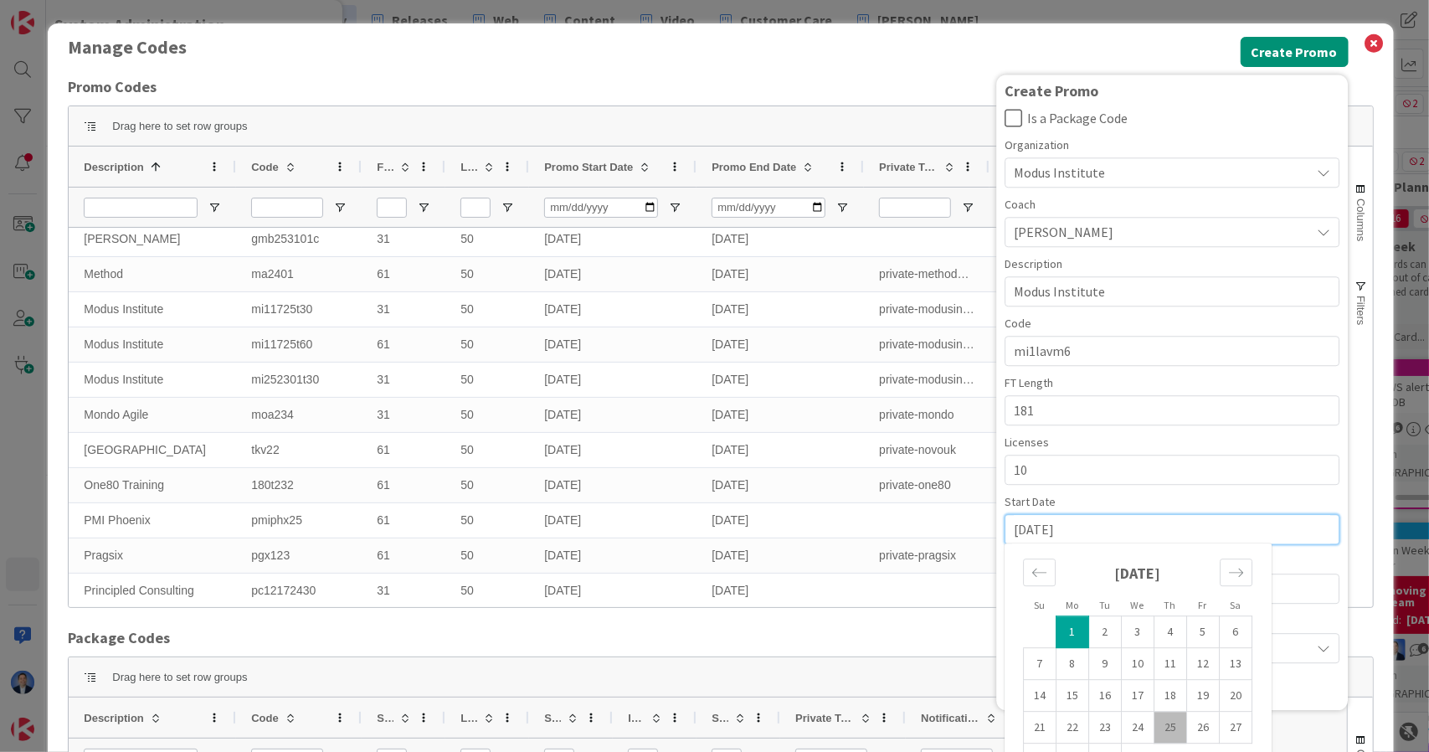
click at [1070, 525] on input "09/01/2025" at bounding box center [1172, 529] width 316 height 28
click at [1211, 136] on div "Is a Package Code Organization Modus Institute ) ***DO NOT DELETE - Kanban Zone…" at bounding box center [1171, 385] width 335 height 555
click at [1078, 585] on input "MM/DD/YYYY" at bounding box center [1172, 588] width 316 height 28
paste input "09/01/2025"
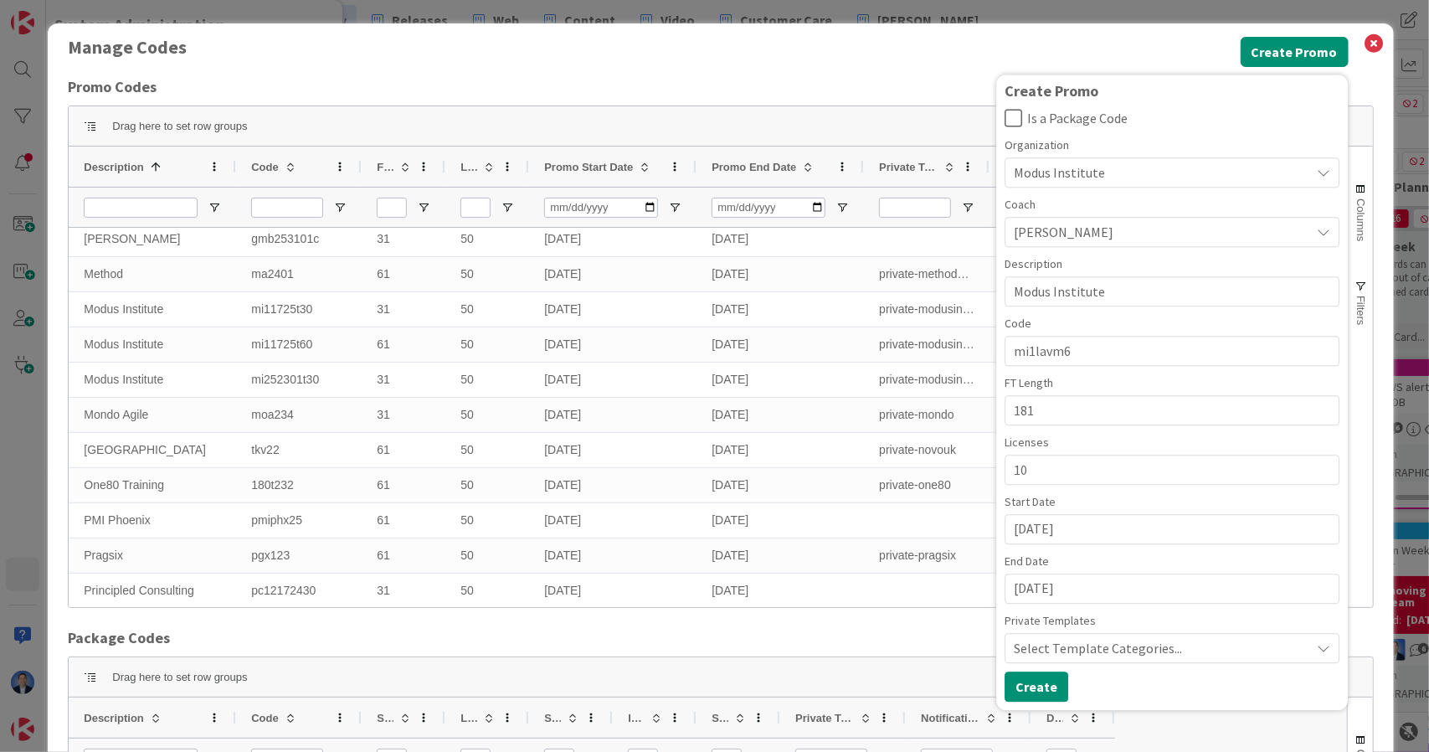
click at [1055, 588] on input "09/01/2025" at bounding box center [1172, 588] width 316 height 28
type input "09/01/2055"
click at [1132, 647] on span "Select Template Categories..." at bounding box center [1162, 648] width 296 height 20
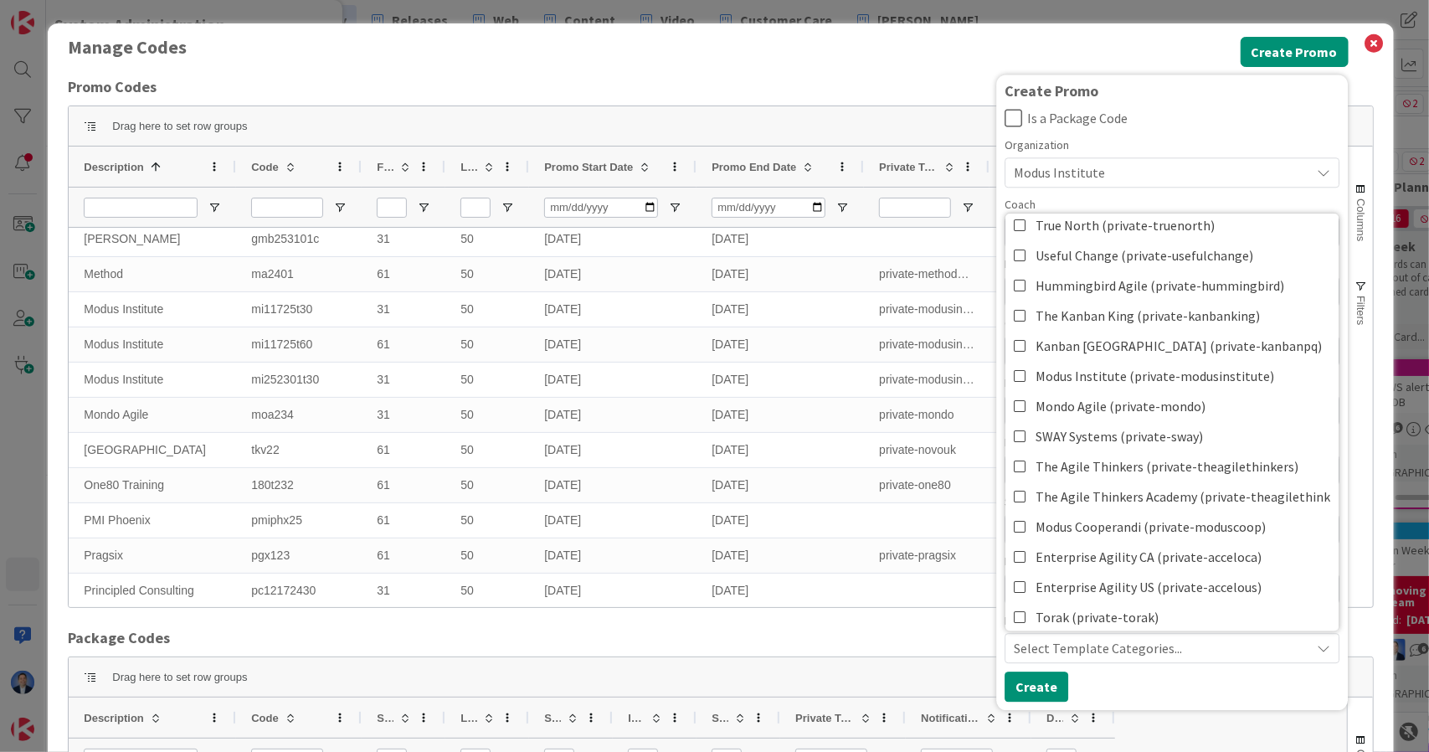
scroll to position [999, 0]
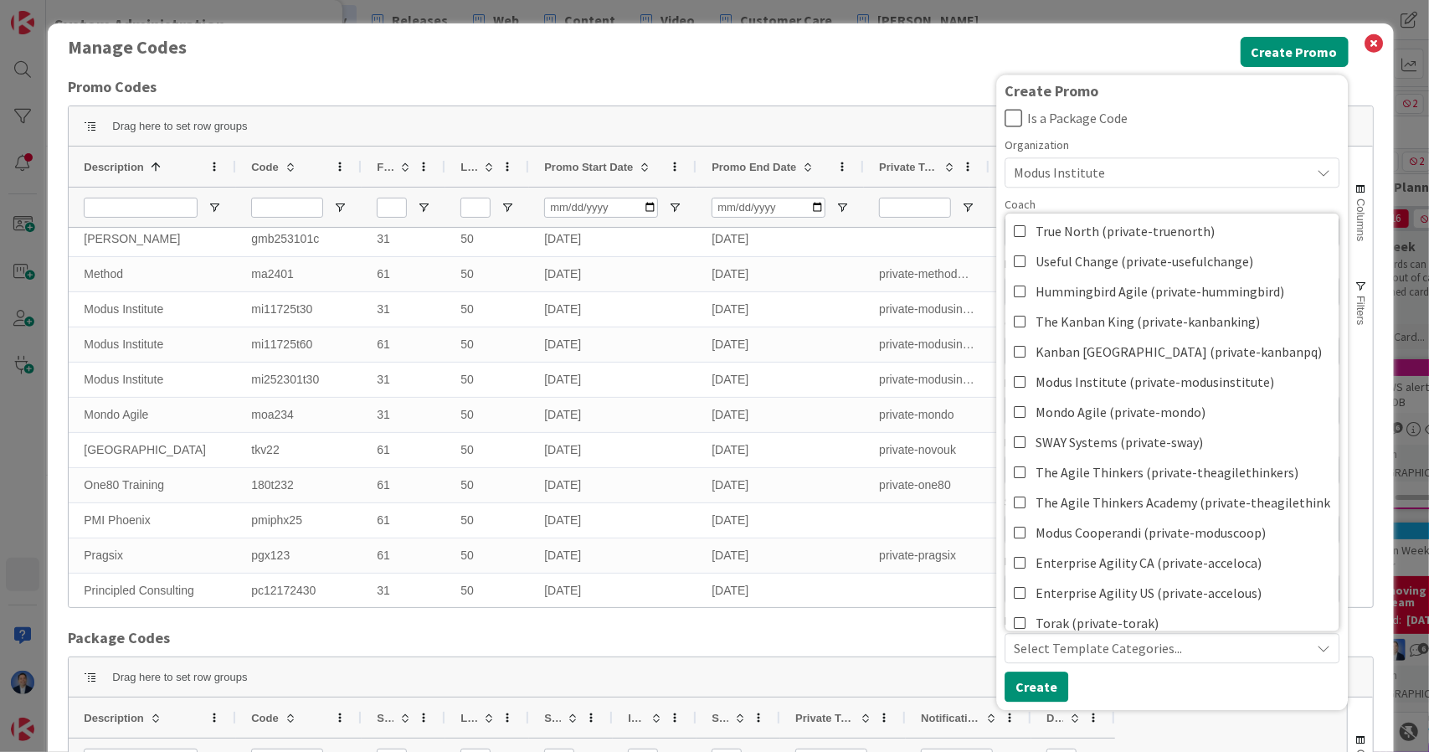
click at [1119, 67] on span "Manage Codes" at bounding box center [654, 55] width 1172 height 37
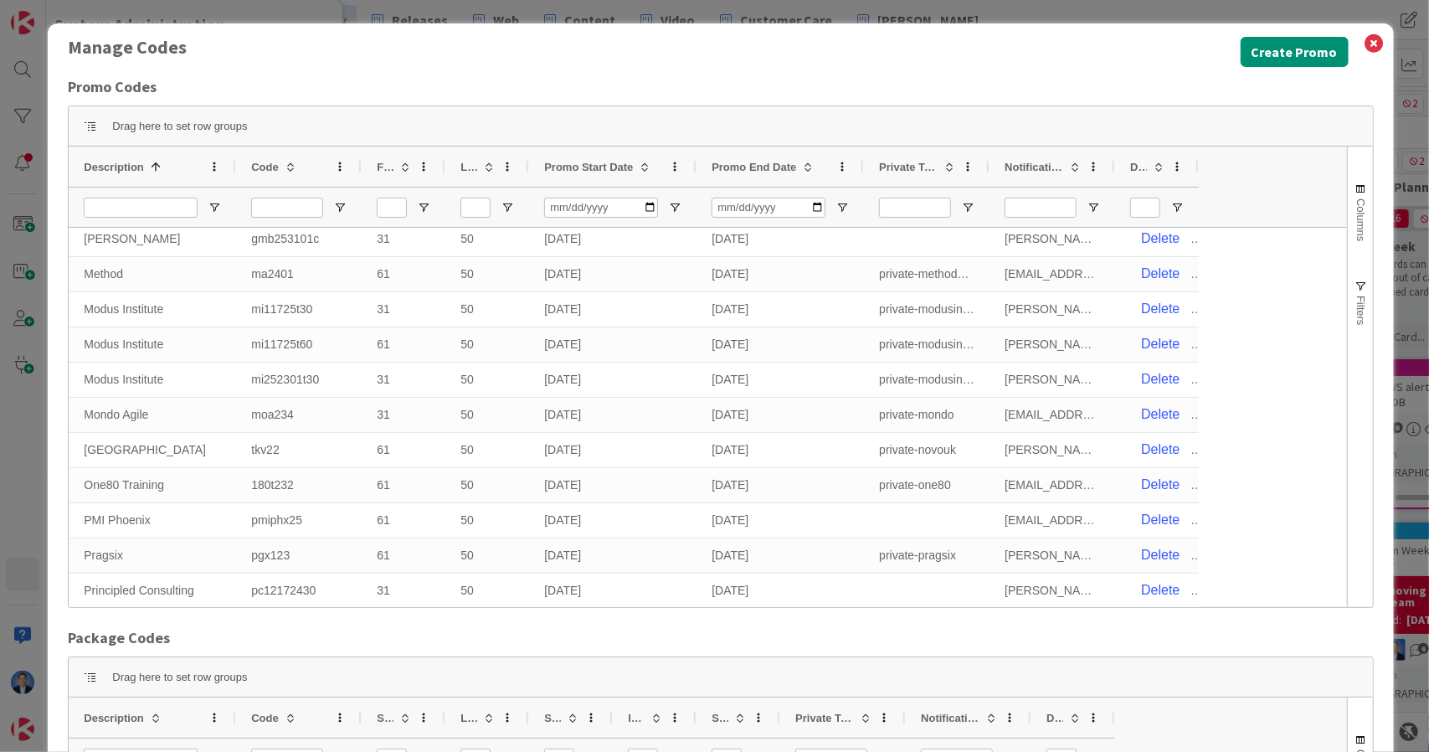
click at [1280, 70] on div "Create Promo" at bounding box center [1294, 55] width 108 height 37
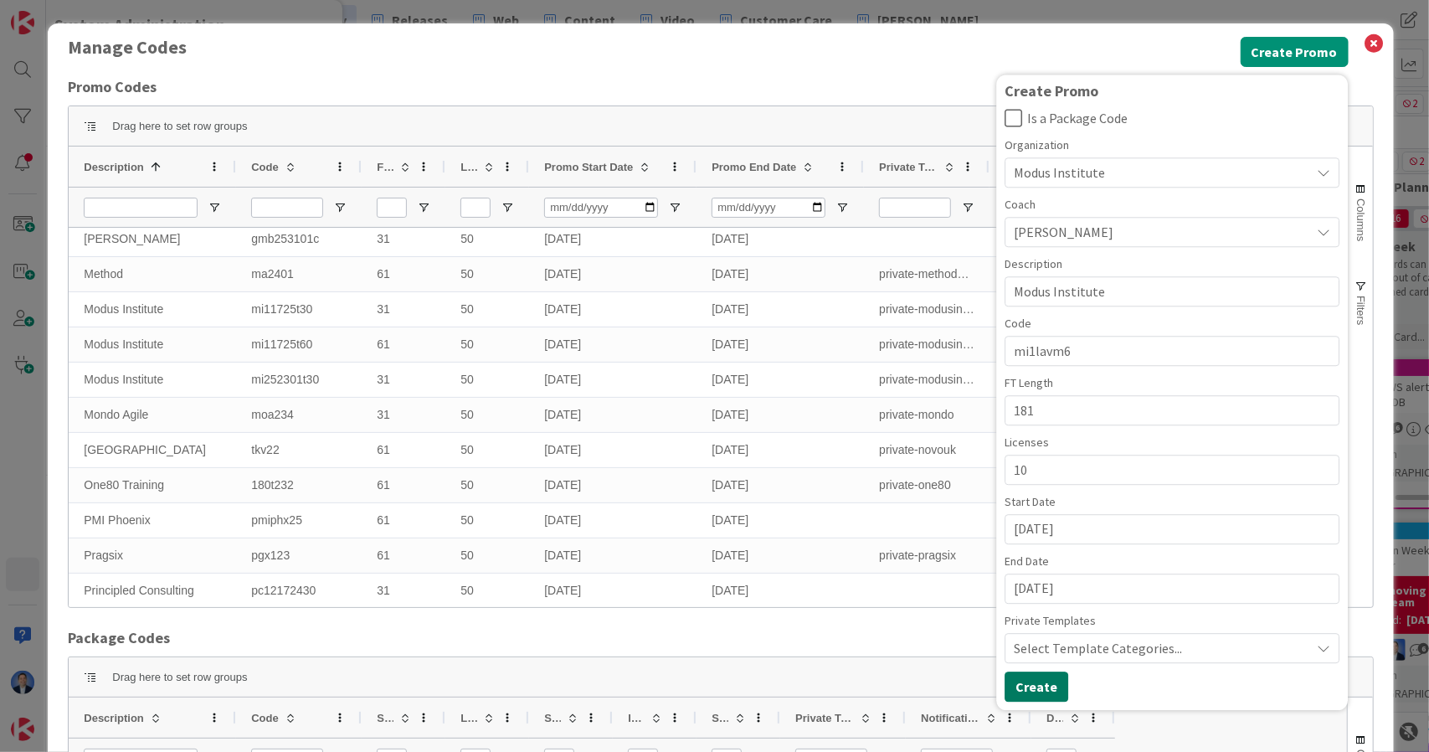
click at [1021, 687] on button "Create" at bounding box center [1036, 686] width 64 height 30
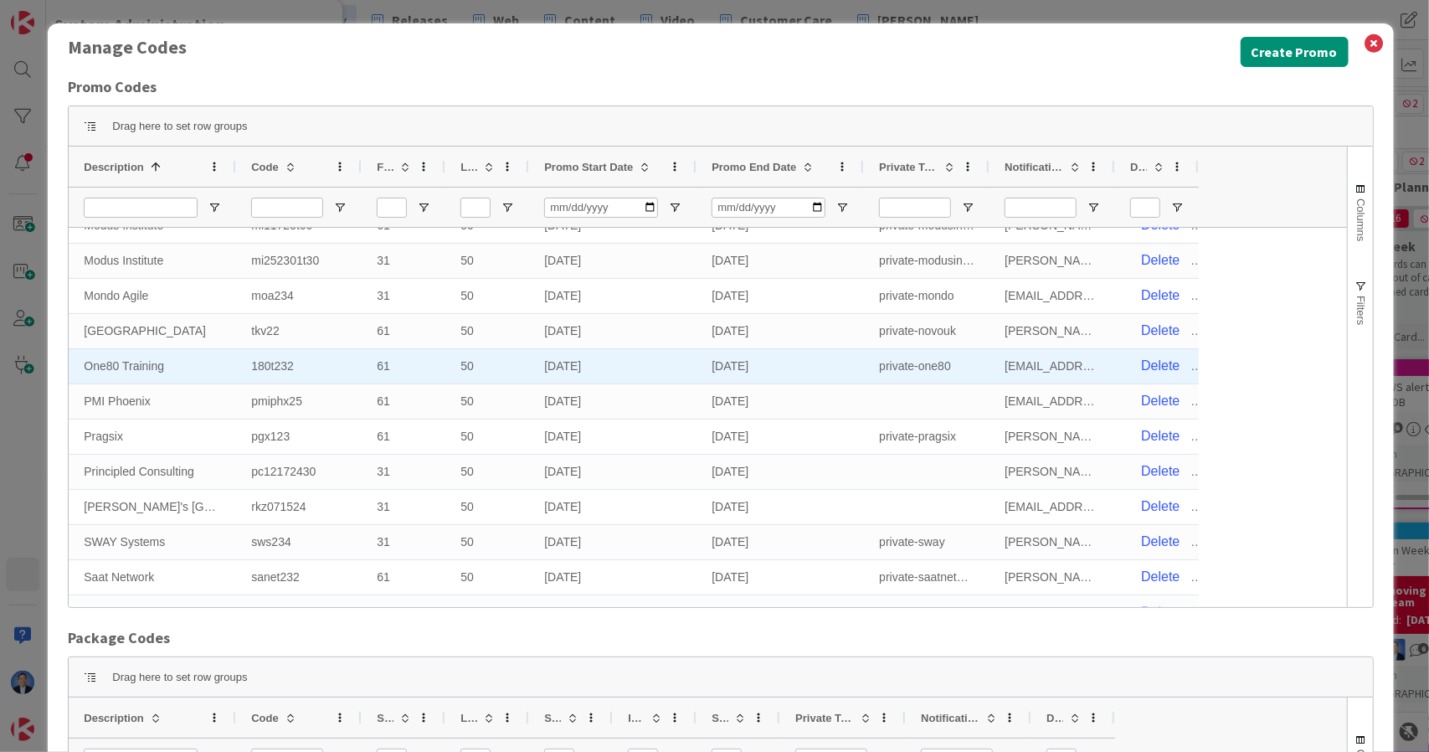
scroll to position [1417, 0]
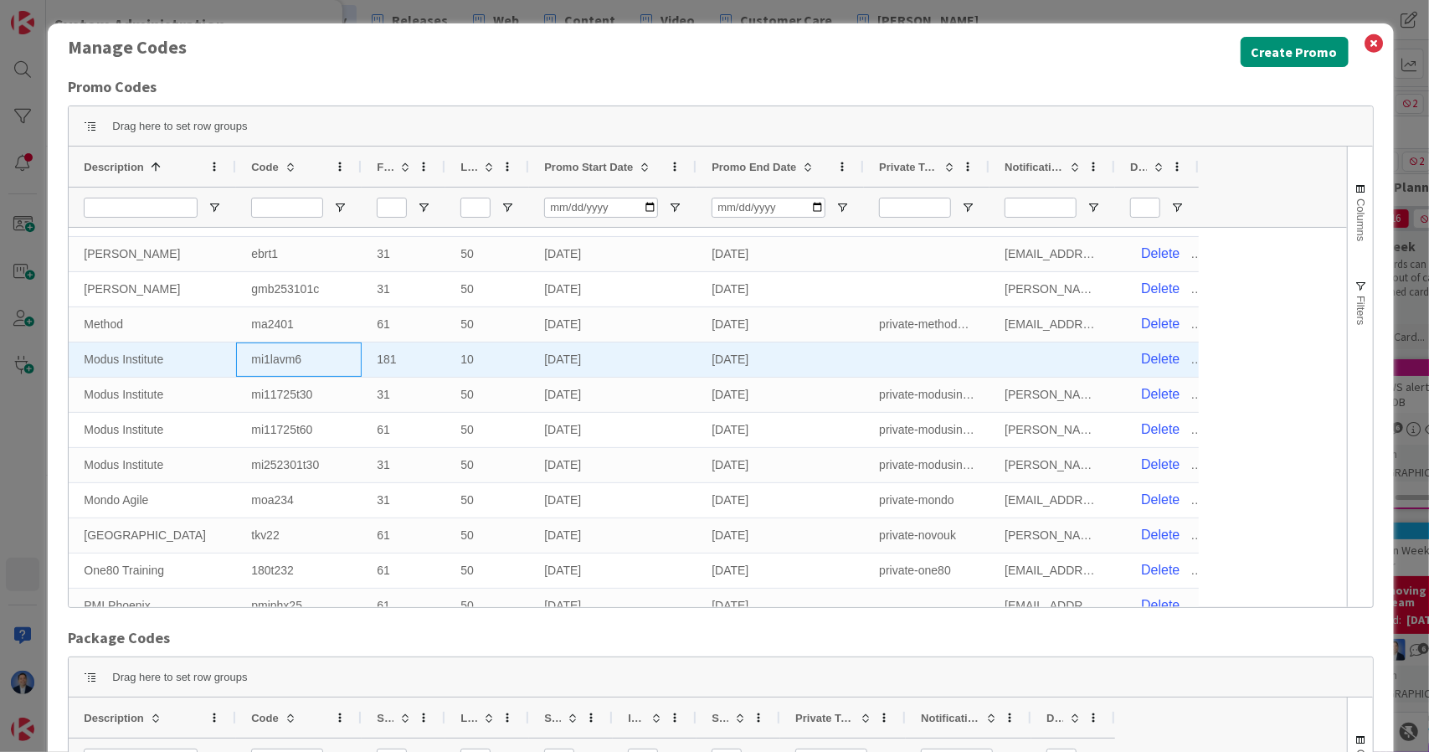
click at [282, 360] on div "mi1lavm6" at bounding box center [299, 359] width 126 height 34
click at [282, 360] on input "mi1lavm6" at bounding box center [299, 359] width 124 height 33
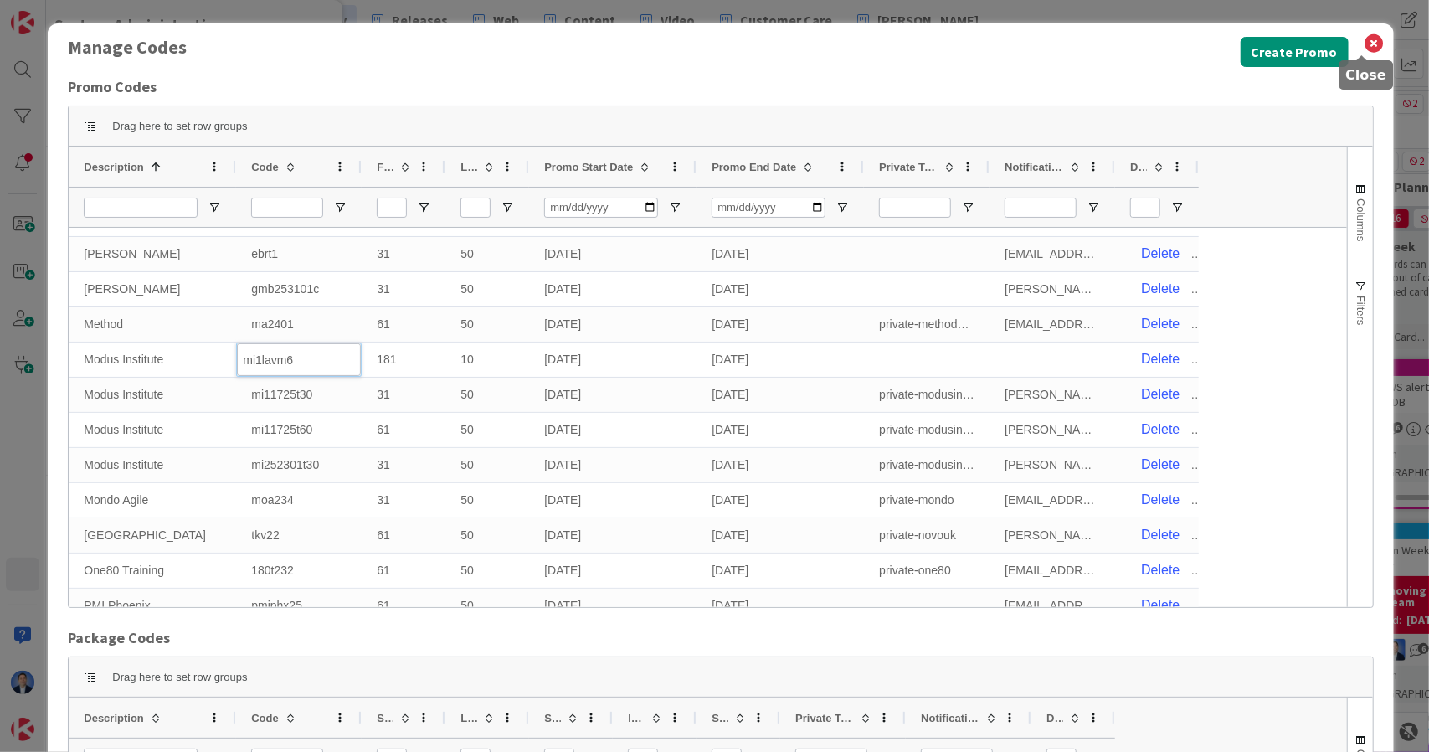
click at [1367, 48] on icon at bounding box center [1374, 43] width 22 height 23
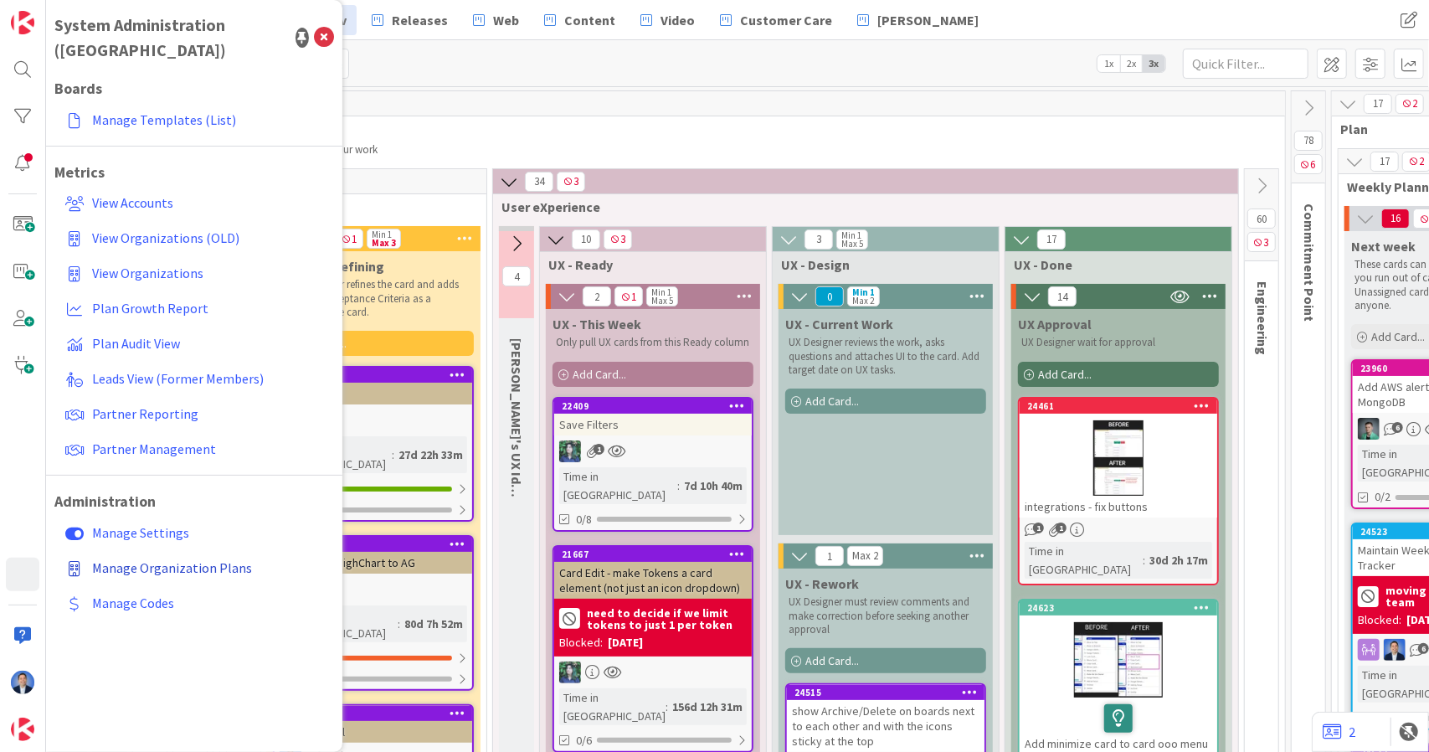
click at [139, 559] on span "Manage Organization Plans" at bounding box center [172, 567] width 160 height 17
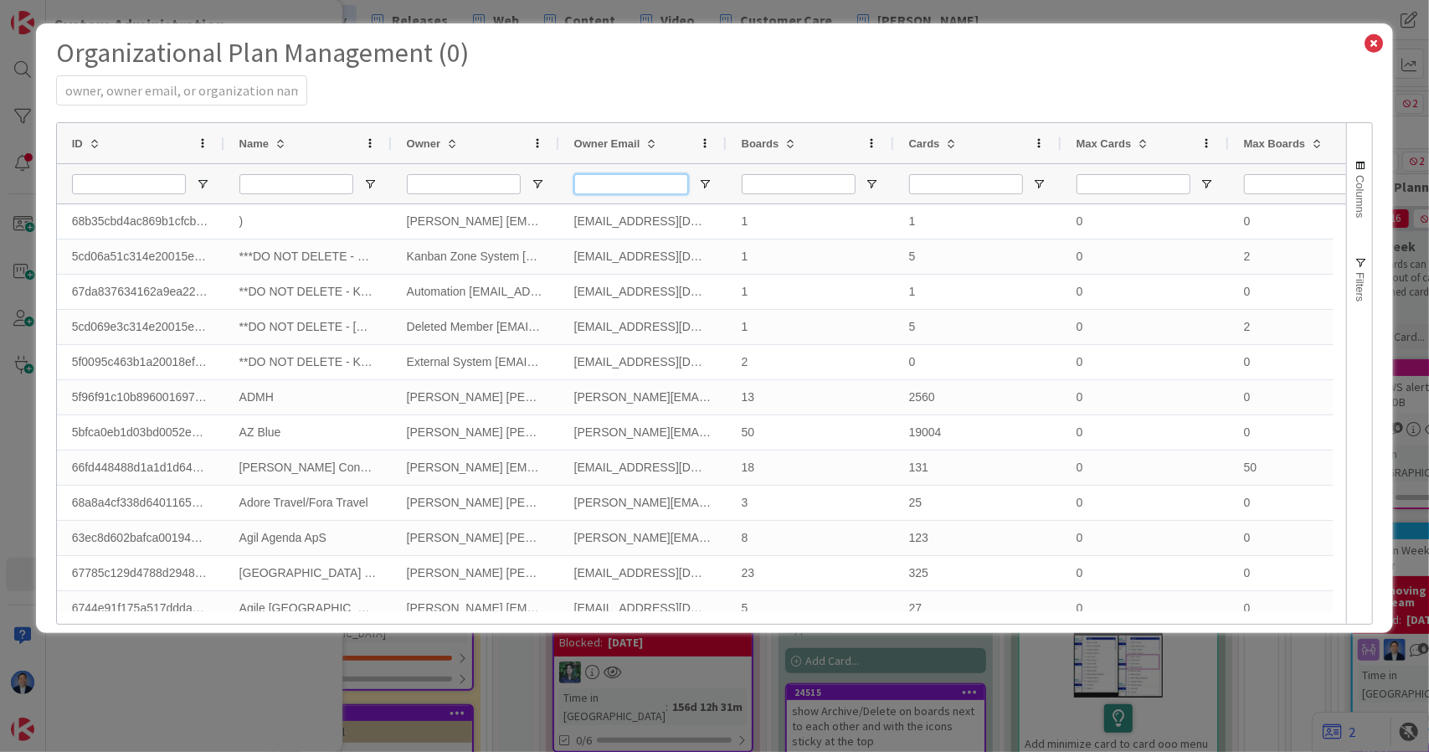
click at [584, 183] on input "Owner Email Filter Input" at bounding box center [631, 184] width 114 height 20
paste input "landaulawes@gmail.com"
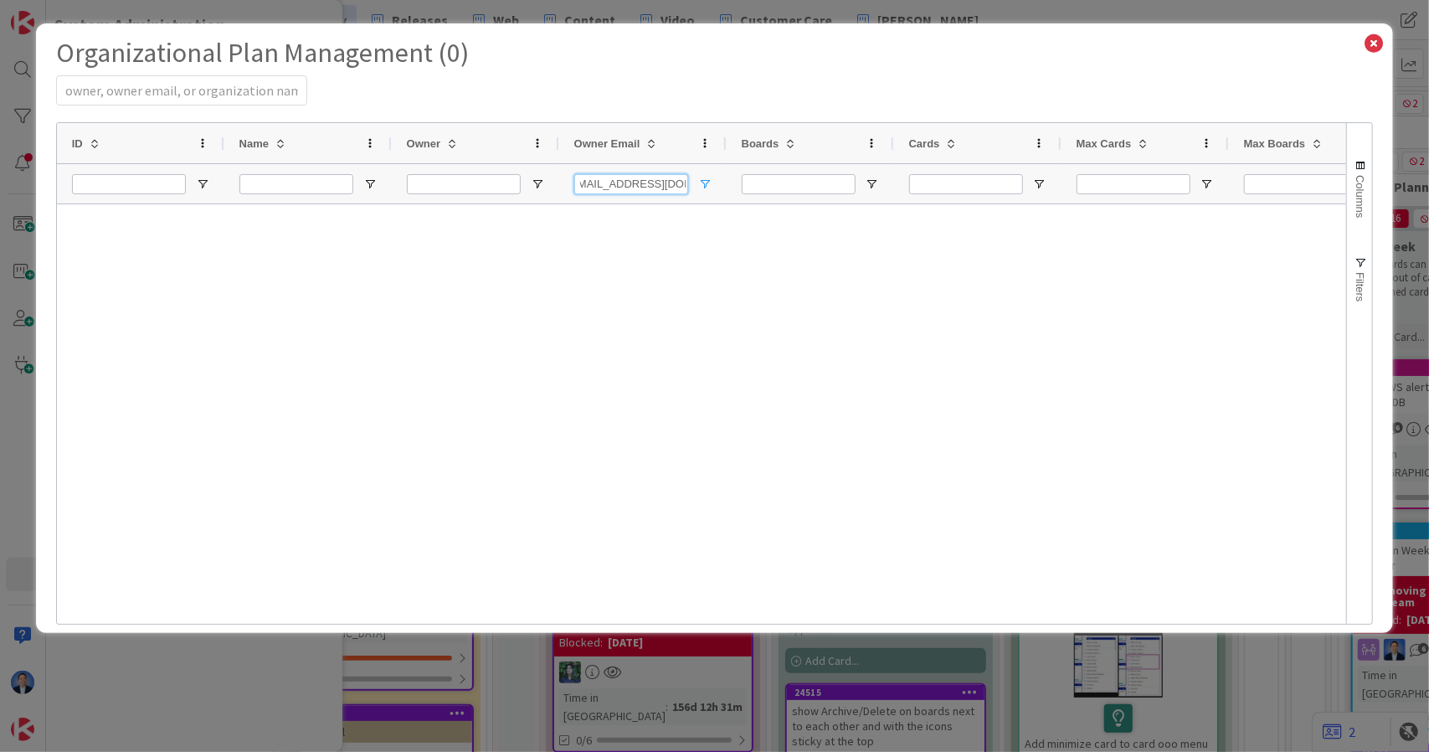
scroll to position [0, 0]
drag, startPoint x: 594, startPoint y: 183, endPoint x: 506, endPoint y: 187, distance: 88.8
type input "landaulawes@gmail.com"
click at [1374, 49] on icon at bounding box center [1374, 43] width 22 height 23
